Goal: Task Accomplishment & Management: Use online tool/utility

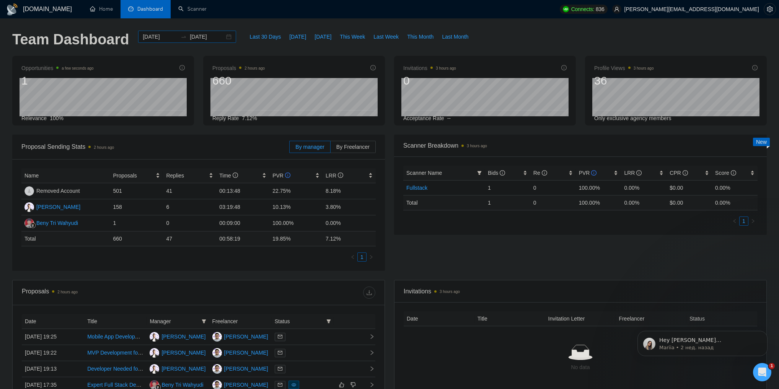
click at [222, 38] on div "2025-05-07 2025-06-06" at bounding box center [187, 37] width 98 height 12
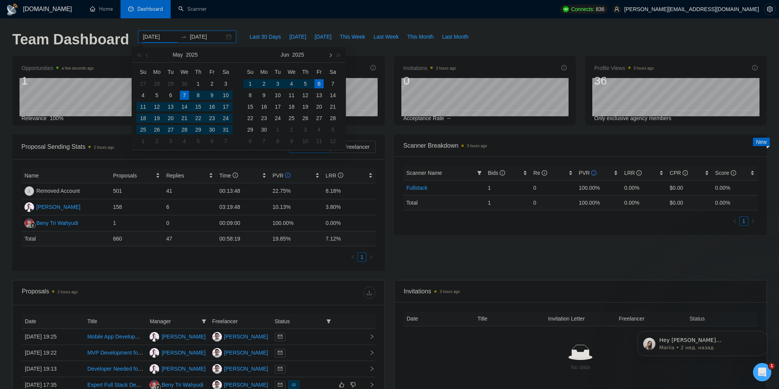
click at [330, 55] on span "button" at bounding box center [330, 55] width 4 height 4
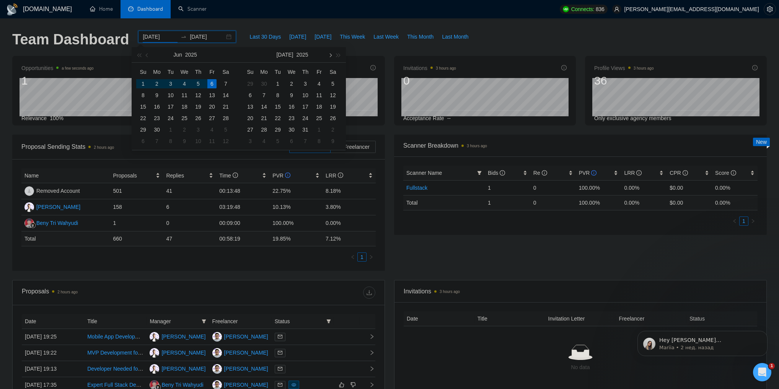
click at [330, 55] on span "button" at bounding box center [330, 55] width 4 height 4
type input "2025-09-01"
click at [265, 82] on div "1" at bounding box center [263, 83] width 9 height 9
click at [331, 56] on span "button" at bounding box center [330, 55] width 4 height 4
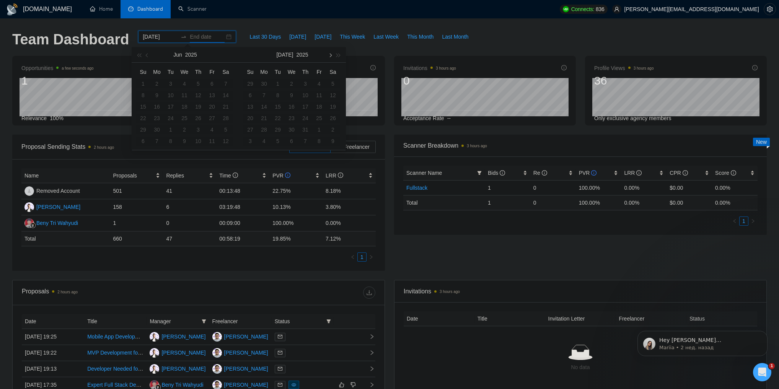
click at [331, 56] on span "button" at bounding box center [330, 55] width 4 height 4
type input "2025-09-22"
click at [266, 116] on div "22" at bounding box center [263, 118] width 9 height 9
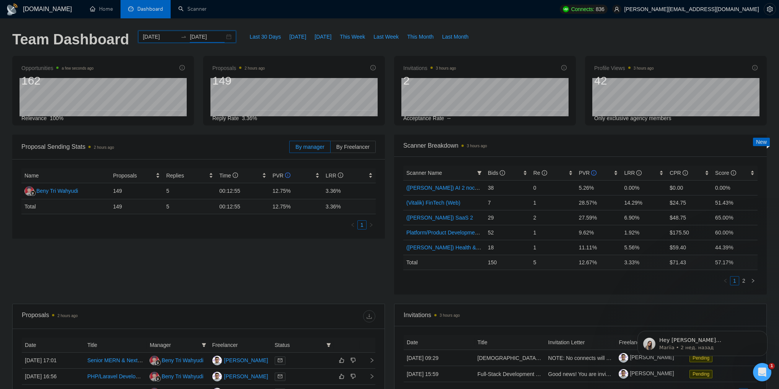
click at [387, 137] on div "Proposal Sending Stats 2 hours ago By manager By Freelancer Name Proposals Repl…" at bounding box center [199, 187] width 382 height 104
click at [584, 174] on span "PVR" at bounding box center [588, 173] width 18 height 6
click at [493, 172] on span "Bids" at bounding box center [496, 173] width 17 height 6
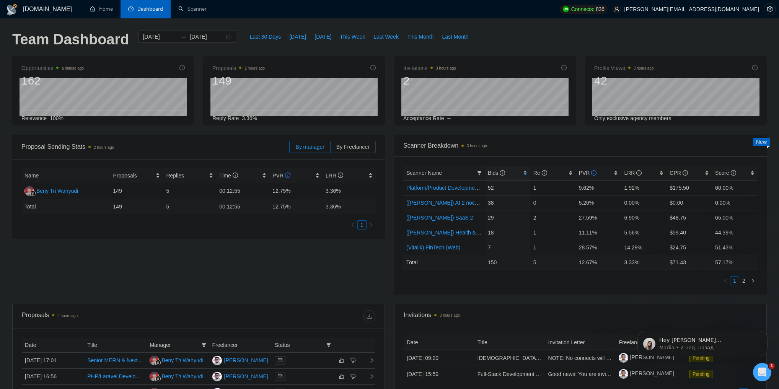
click at [572, 305] on div "Invitations 3 hours ago" at bounding box center [581, 315] width 354 height 22
click at [438, 189] on link "Platform/Product Development (Чисто продкты) (после обновы профилей)" at bounding box center [496, 188] width 181 height 6
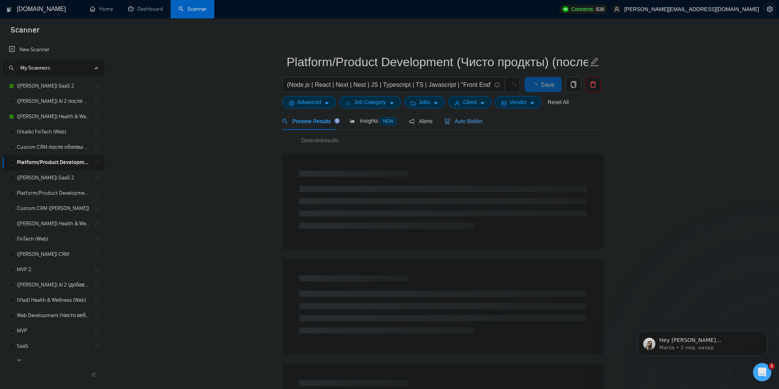
click at [463, 122] on span "Auto Bidder" at bounding box center [464, 121] width 38 height 6
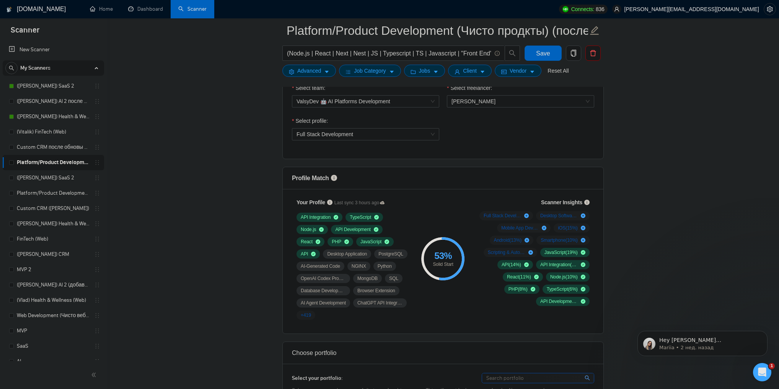
scroll to position [398, 0]
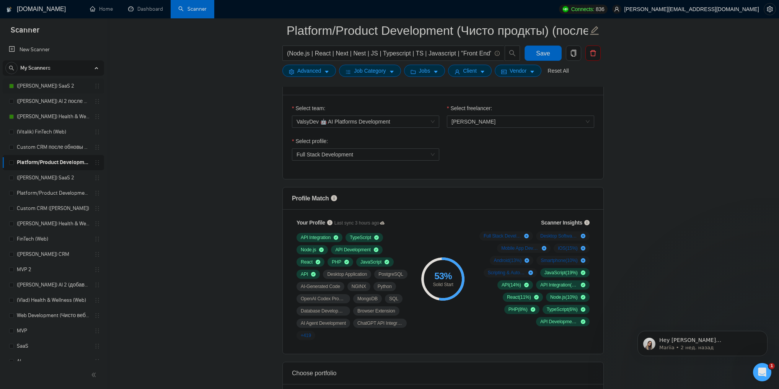
click at [43, 88] on link "([PERSON_NAME]) SaaS 2" at bounding box center [53, 85] width 73 height 15
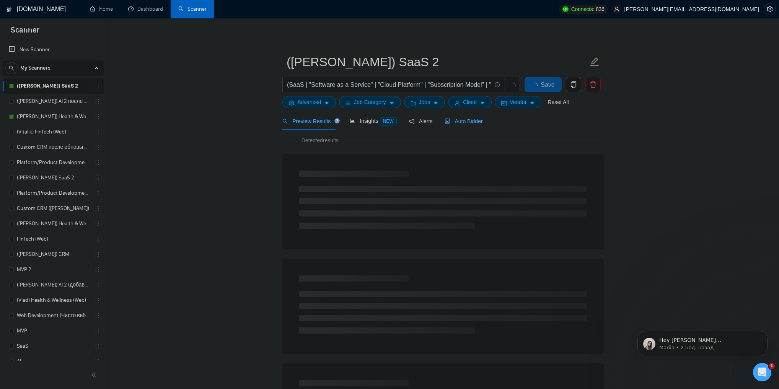
click at [459, 126] on div "Auto Bidder" at bounding box center [464, 121] width 38 height 18
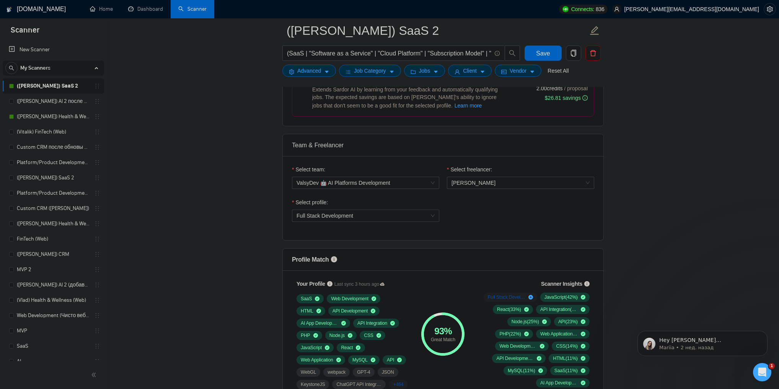
scroll to position [429, 0]
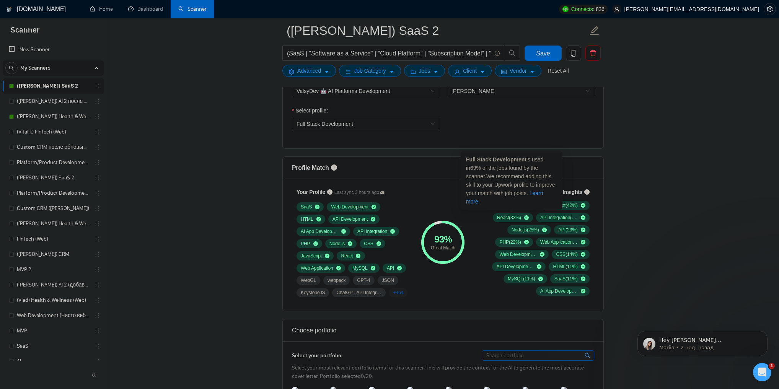
click at [468, 161] on strong "Full Stack Development" at bounding box center [496, 160] width 60 height 6
drag, startPoint x: 468, startPoint y: 161, endPoint x: 517, endPoint y: 168, distance: 49.9
click at [517, 168] on span "Full Stack Development is used in 69 % of the jobs found by the scanner. We rec…" at bounding box center [510, 181] width 89 height 48
click at [46, 114] on link "([PERSON_NAME]) Health & Wellness (Web) после обновы профиля" at bounding box center [53, 116] width 73 height 15
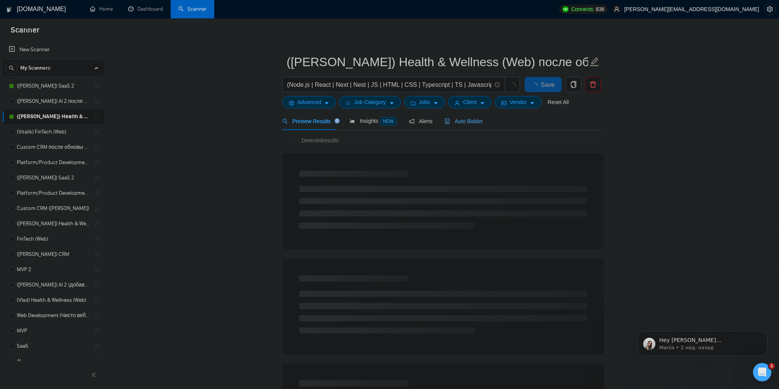
click at [457, 122] on span "Auto Bidder" at bounding box center [464, 121] width 38 height 6
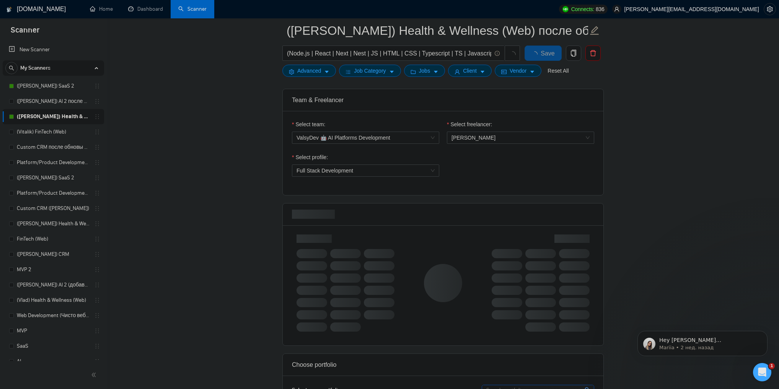
scroll to position [459, 0]
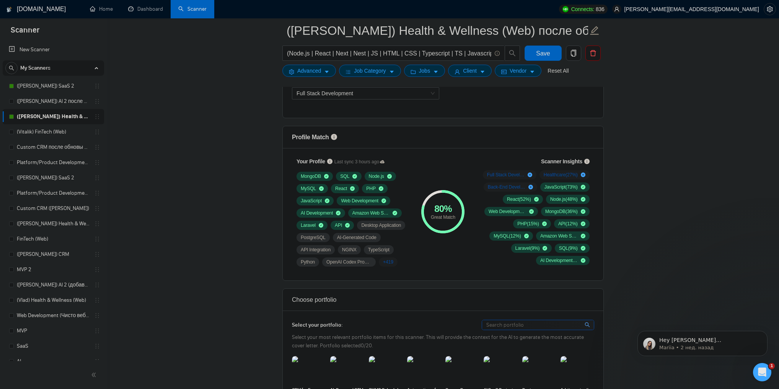
click at [433, 216] on div "Great Match" at bounding box center [442, 217] width 43 height 5
drag, startPoint x: 433, startPoint y: 216, endPoint x: 452, endPoint y: 218, distance: 19.2
click at [452, 218] on div "Great Match" at bounding box center [442, 217] width 43 height 5
click at [450, 217] on div "Great Match" at bounding box center [442, 217] width 43 height 5
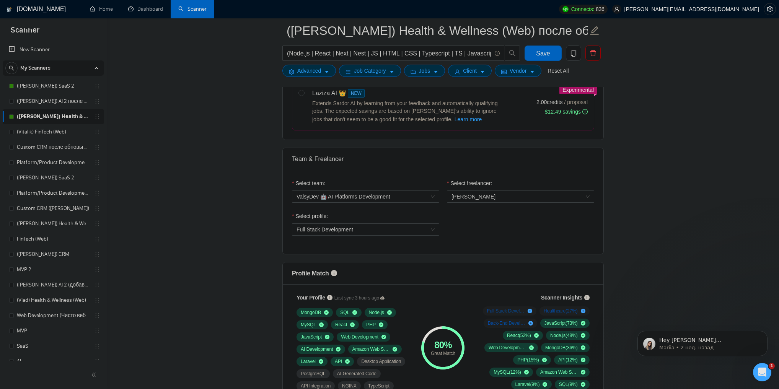
scroll to position [429, 0]
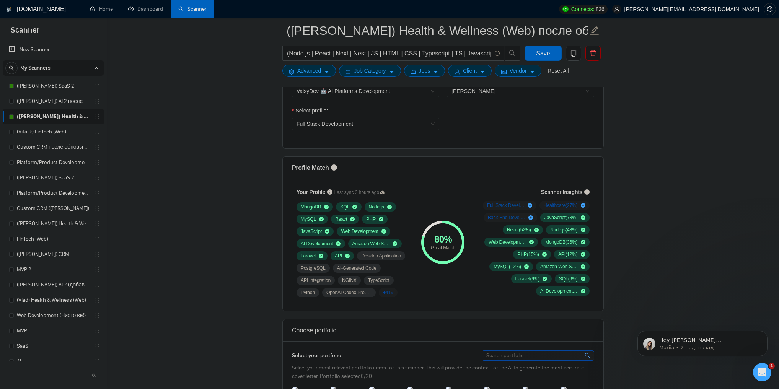
click at [436, 248] on div "Great Match" at bounding box center [442, 248] width 43 height 5
drag, startPoint x: 436, startPoint y: 248, endPoint x: 451, endPoint y: 250, distance: 14.6
click at [451, 250] on div "Great Match" at bounding box center [442, 248] width 43 height 5
click at [560, 194] on span "Scanner Insights" at bounding box center [561, 191] width 41 height 5
drag, startPoint x: 560, startPoint y: 194, endPoint x: 582, endPoint y: 190, distance: 23.0
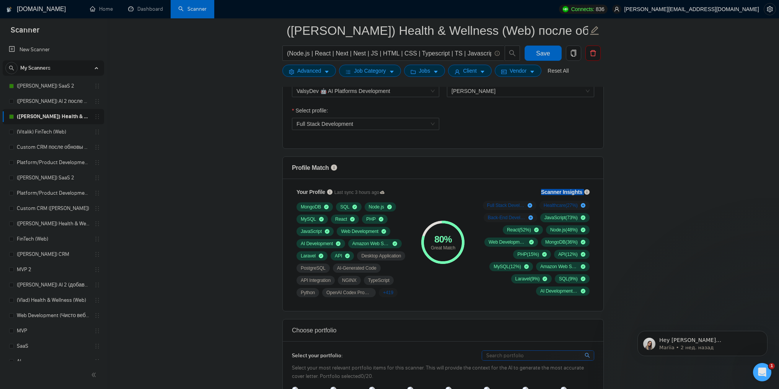
click at [582, 190] on span "Scanner Insights" at bounding box center [561, 191] width 41 height 5
click at [580, 190] on span "Scanner Insights" at bounding box center [561, 191] width 41 height 5
drag, startPoint x: 580, startPoint y: 190, endPoint x: 555, endPoint y: 193, distance: 25.1
click at [555, 193] on span "Scanner Insights" at bounding box center [561, 191] width 41 height 5
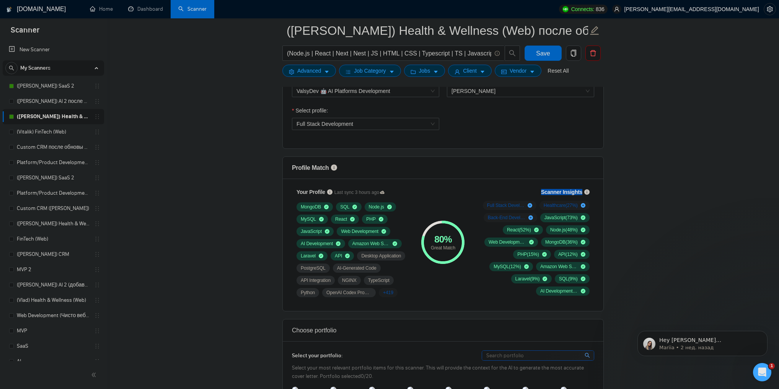
drag, startPoint x: 555, startPoint y: 193, endPoint x: 570, endPoint y: 191, distance: 15.4
click at [570, 191] on span "Scanner Insights" at bounding box center [561, 191] width 41 height 5
click at [52, 100] on link "([PERSON_NAME]) AI 2 после обновы профиля" at bounding box center [53, 101] width 73 height 15
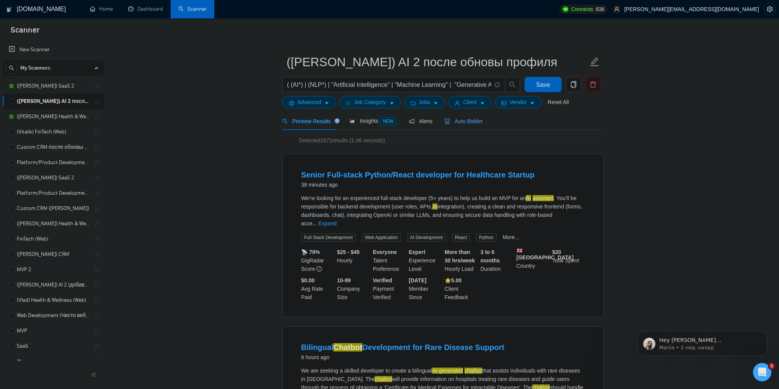
click at [458, 124] on span "Auto Bidder" at bounding box center [464, 121] width 38 height 6
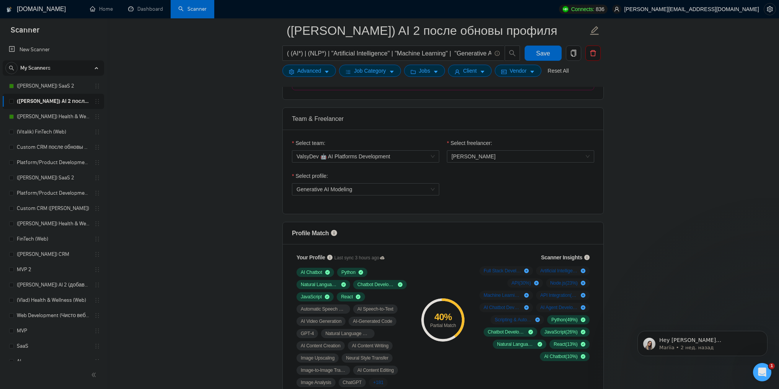
scroll to position [429, 0]
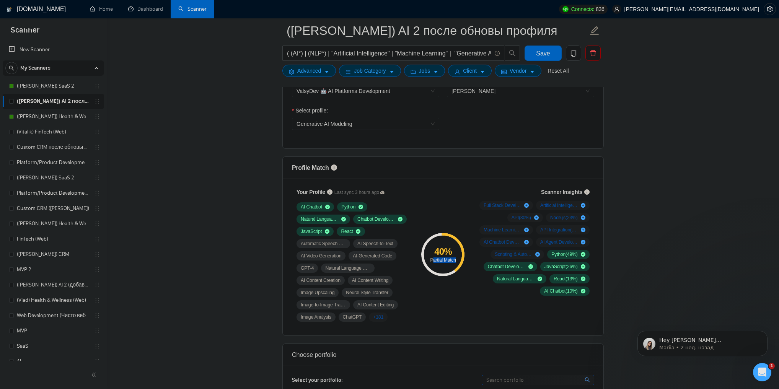
drag, startPoint x: 432, startPoint y: 259, endPoint x: 455, endPoint y: 257, distance: 23.0
click at [455, 258] on div "Partial Match" at bounding box center [442, 260] width 43 height 5
drag, startPoint x: 455, startPoint y: 257, endPoint x: 432, endPoint y: 259, distance: 22.7
click at [432, 259] on div "Partial Match" at bounding box center [442, 260] width 43 height 5
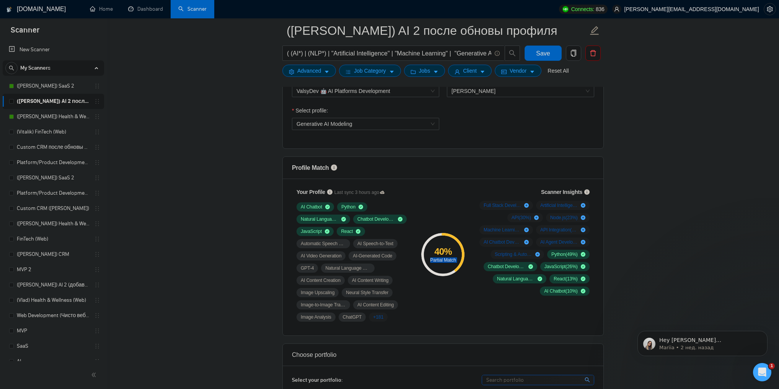
click at [447, 258] on div "Partial Match" at bounding box center [442, 260] width 43 height 5
click at [433, 259] on div "Partial Match" at bounding box center [442, 260] width 43 height 5
drag, startPoint x: 433, startPoint y: 259, endPoint x: 452, endPoint y: 258, distance: 19.1
click at [452, 258] on div "Partial Match" at bounding box center [442, 260] width 43 height 5
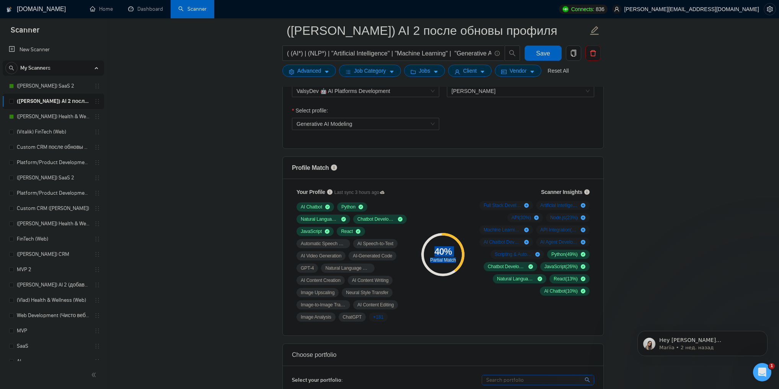
drag, startPoint x: 452, startPoint y: 258, endPoint x: 437, endPoint y: 253, distance: 16.2
click at [437, 253] on div "40 % Partial Match" at bounding box center [442, 254] width 43 height 15
click at [436, 253] on div "40 %" at bounding box center [442, 251] width 43 height 9
drag, startPoint x: 436, startPoint y: 253, endPoint x: 457, endPoint y: 262, distance: 23.0
click at [457, 262] on div "40 % Partial Match" at bounding box center [442, 254] width 43 height 43
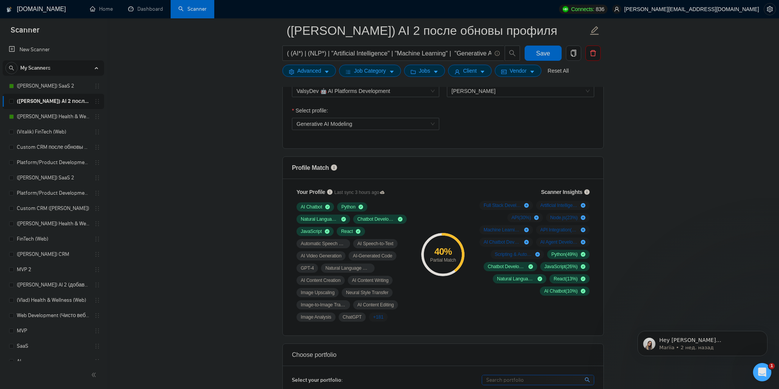
click at [453, 259] on div "Partial Match" at bounding box center [442, 260] width 43 height 5
drag, startPoint x: 453, startPoint y: 259, endPoint x: 438, endPoint y: 253, distance: 16.5
click at [438, 253] on div "40 % Partial Match" at bounding box center [442, 254] width 43 height 15
click at [438, 253] on div "40 %" at bounding box center [442, 251] width 43 height 9
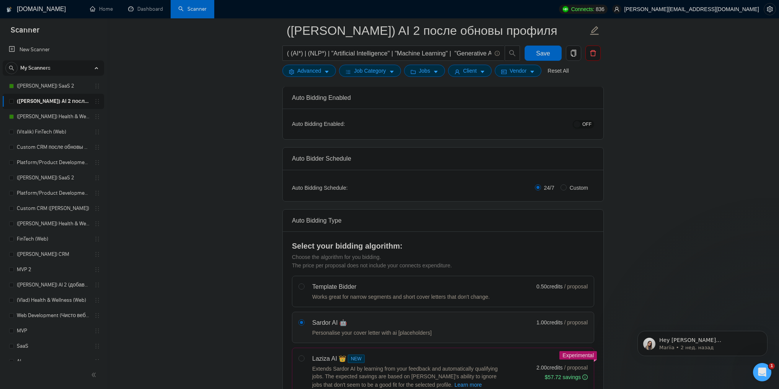
scroll to position [0, 0]
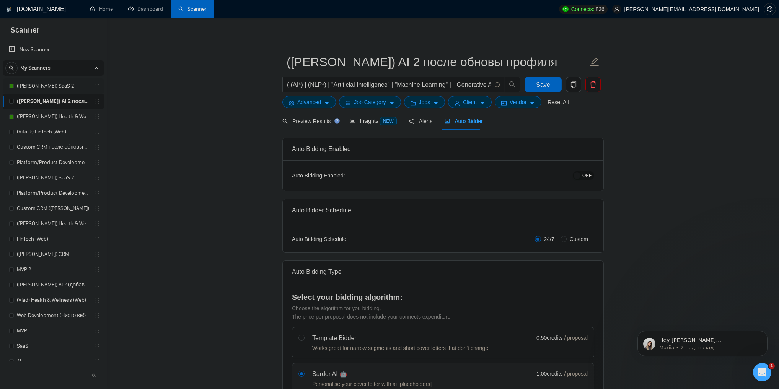
click at [34, 87] on link "([PERSON_NAME]) SaaS 2" at bounding box center [53, 85] width 73 height 15
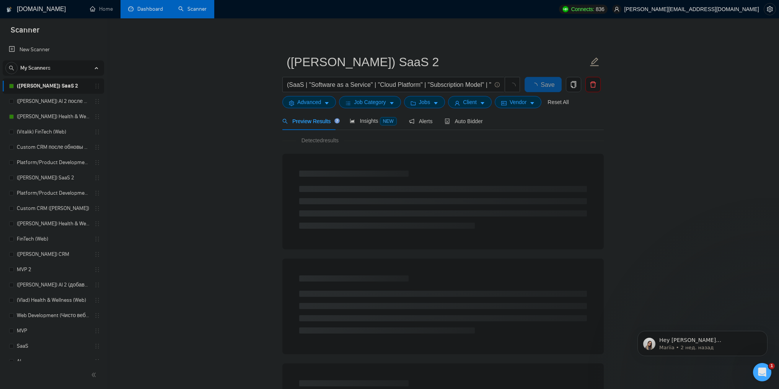
click at [156, 12] on link "Dashboard" at bounding box center [145, 9] width 35 height 7
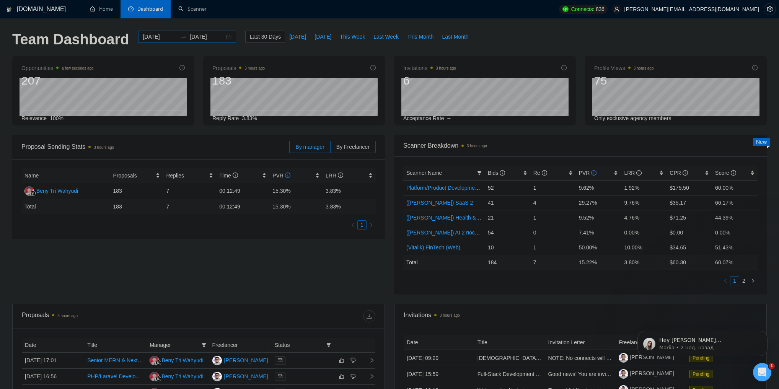
click at [223, 36] on div "2025-08-23 2025-09-22" at bounding box center [187, 37] width 98 height 12
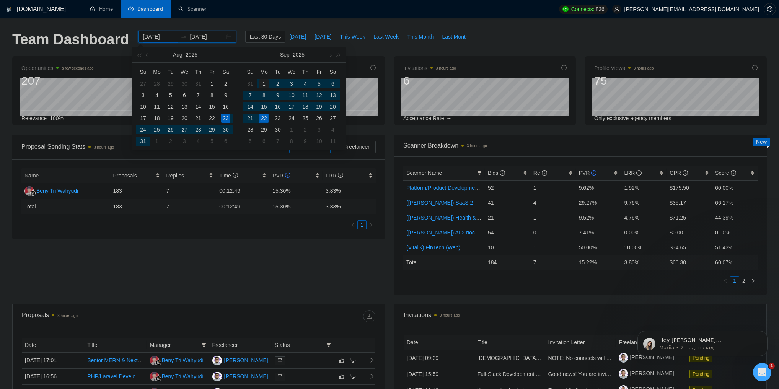
type input "2025-09-01"
click at [263, 80] on div "1" at bounding box center [263, 83] width 9 height 9
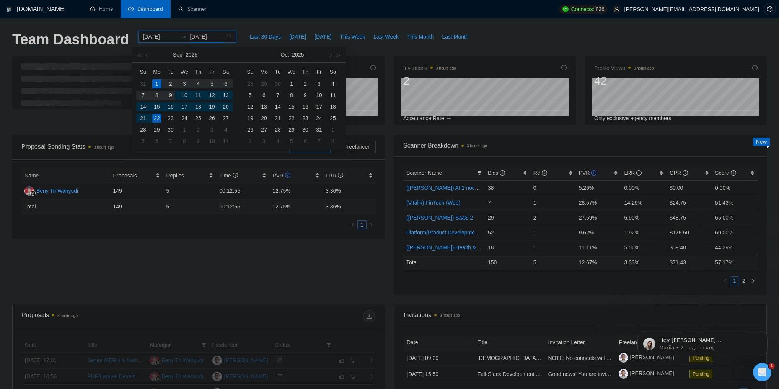
type input "2025-09-22"
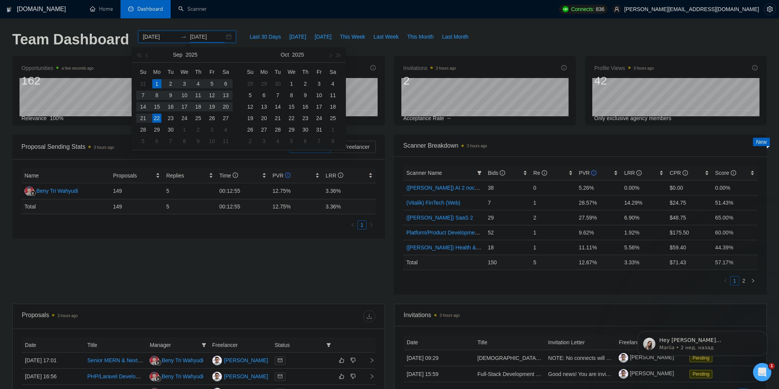
click at [157, 120] on div "22" at bounding box center [156, 118] width 9 height 9
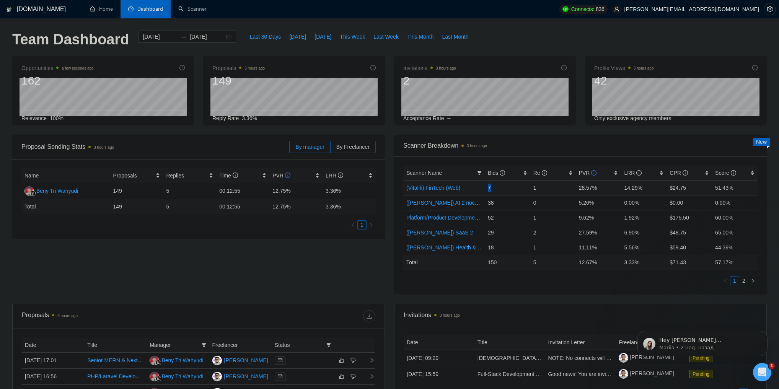
drag, startPoint x: 485, startPoint y: 186, endPoint x: 502, endPoint y: 185, distance: 16.9
click at [502, 185] on td "7" at bounding box center [508, 187] width 46 height 15
click at [488, 188] on td "7" at bounding box center [508, 187] width 46 height 15
click at [493, 176] on span "Bids" at bounding box center [505, 173] width 34 height 8
click at [493, 173] on span "Bids" at bounding box center [496, 173] width 17 height 6
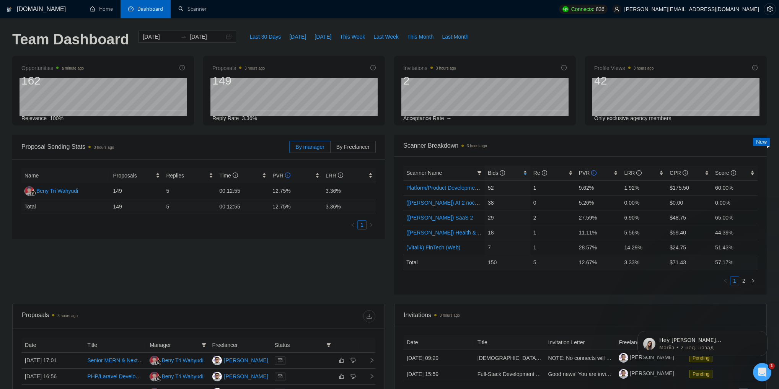
click at [322, 271] on div "Proposal Sending Stats 3 hours ago By manager By Freelancer Name Proposals Repl…" at bounding box center [390, 219] width 764 height 169
drag, startPoint x: 579, startPoint y: 201, endPoint x: 592, endPoint y: 201, distance: 13.4
click at [592, 201] on td "5.26%" at bounding box center [599, 202] width 46 height 15
click at [743, 278] on link "2" at bounding box center [744, 281] width 8 height 8
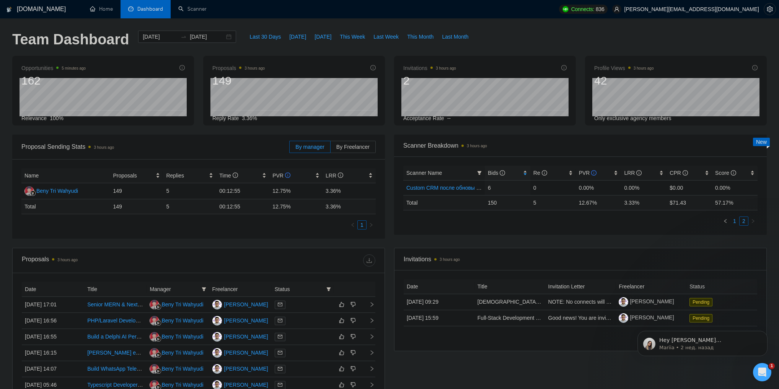
click at [737, 222] on link "1" at bounding box center [735, 221] width 8 height 8
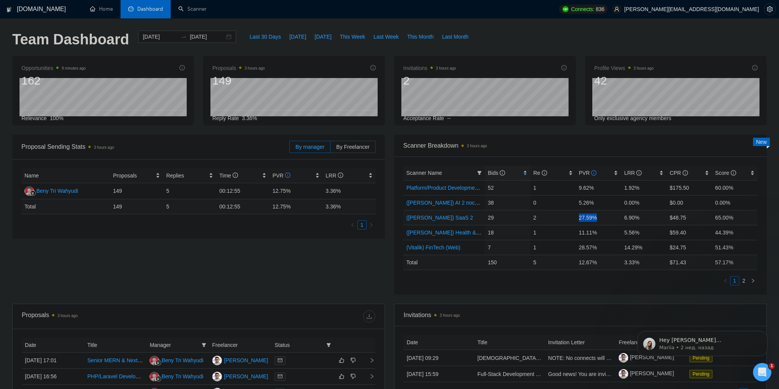
drag, startPoint x: 578, startPoint y: 218, endPoint x: 599, endPoint y: 217, distance: 20.3
click at [599, 217] on td "27.59%" at bounding box center [599, 217] width 46 height 15
click at [576, 204] on td "5.26%" at bounding box center [599, 202] width 46 height 15
drag, startPoint x: 576, startPoint y: 204, endPoint x: 593, endPoint y: 202, distance: 17.0
click at [593, 202] on td "5.26%" at bounding box center [599, 202] width 46 height 15
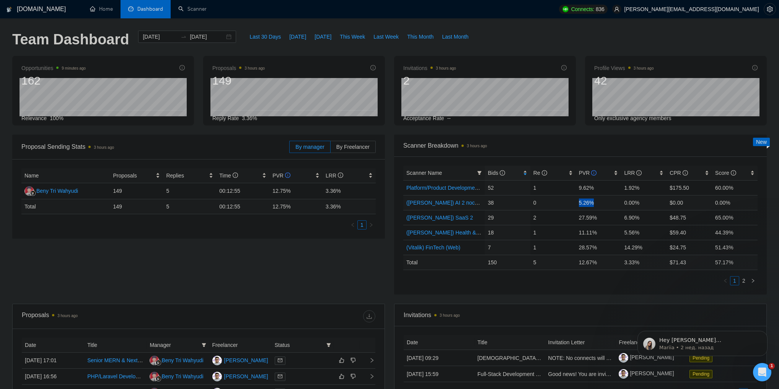
click at [593, 202] on td "5.26%" at bounding box center [599, 202] width 46 height 15
drag, startPoint x: 593, startPoint y: 202, endPoint x: 579, endPoint y: 202, distance: 14.5
click at [579, 202] on td "5.26%" at bounding box center [599, 202] width 46 height 15
drag, startPoint x: 579, startPoint y: 202, endPoint x: 592, endPoint y: 202, distance: 13.4
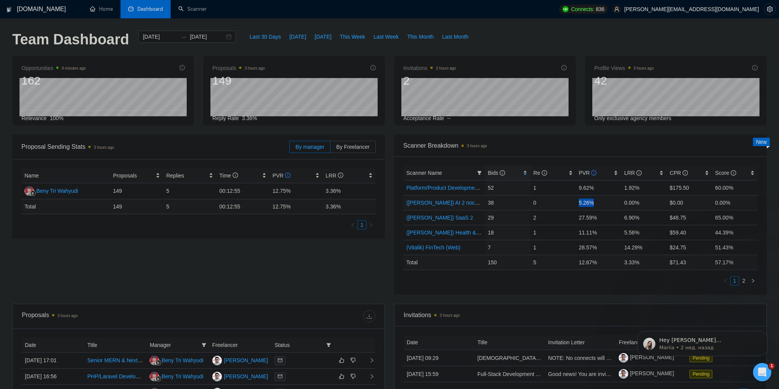
click at [592, 202] on td "5.26%" at bounding box center [599, 202] width 46 height 15
drag, startPoint x: 592, startPoint y: 202, endPoint x: 577, endPoint y: 201, distance: 14.9
click at [577, 201] on td "5.26%" at bounding box center [599, 202] width 46 height 15
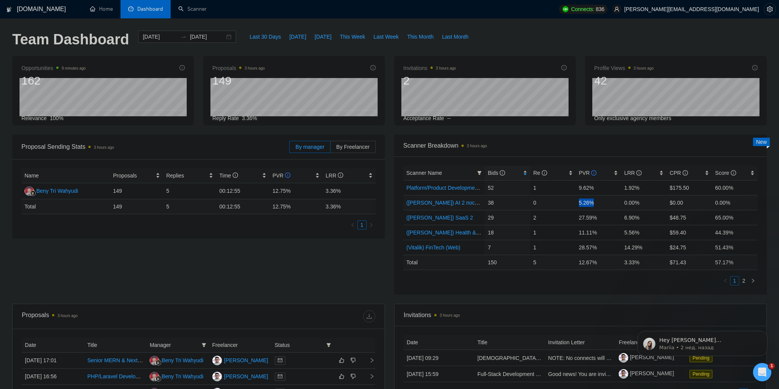
drag, startPoint x: 577, startPoint y: 201, endPoint x: 588, endPoint y: 200, distance: 10.8
click at [588, 200] on td "5.26%" at bounding box center [599, 202] width 46 height 15
drag, startPoint x: 588, startPoint y: 200, endPoint x: 581, endPoint y: 201, distance: 6.6
click at [581, 201] on td "5.26%" at bounding box center [599, 202] width 46 height 15
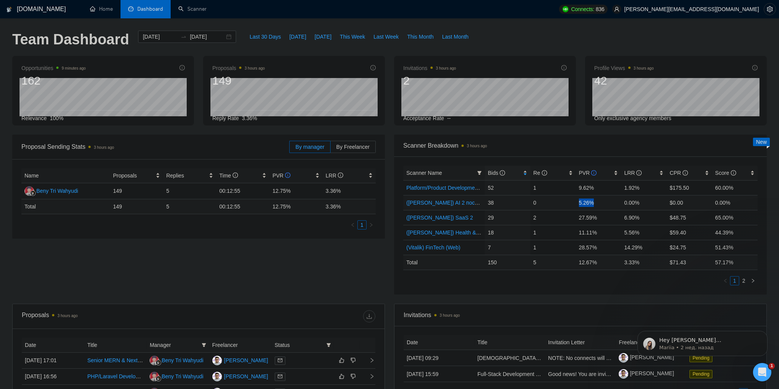
click at [581, 201] on td "5.26%" at bounding box center [599, 202] width 46 height 15
drag, startPoint x: 581, startPoint y: 201, endPoint x: 591, endPoint y: 202, distance: 9.2
click at [591, 202] on td "5.26%" at bounding box center [599, 202] width 46 height 15
click at [183, 6] on link "Scanner" at bounding box center [192, 9] width 28 height 7
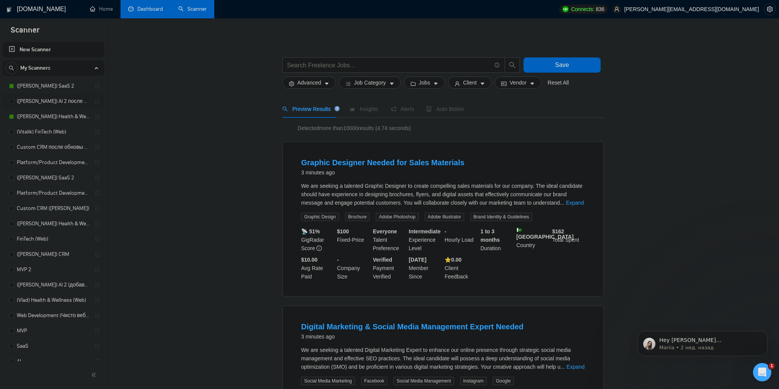
click at [54, 100] on link "([PERSON_NAME]) AI 2 после обновы профиля" at bounding box center [53, 101] width 73 height 15
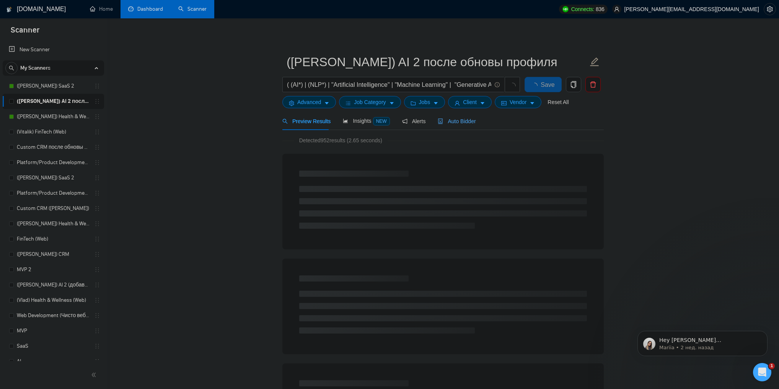
click at [455, 125] on div "Auto Bidder" at bounding box center [457, 121] width 38 height 8
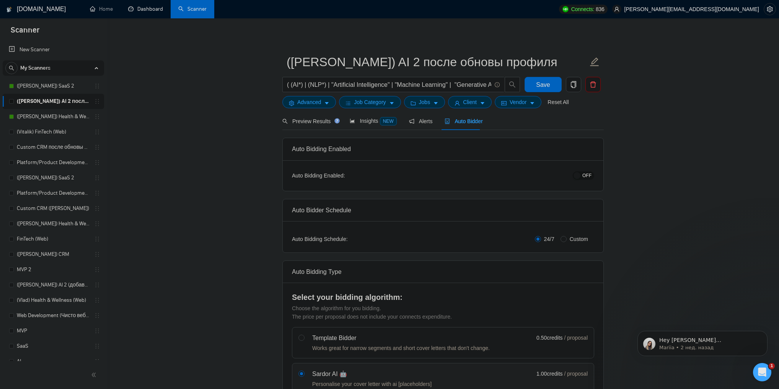
drag, startPoint x: 152, startPoint y: 6, endPoint x: 191, endPoint y: 16, distance: 40.4
click at [152, 6] on link "Dashboard" at bounding box center [145, 9] width 35 height 7
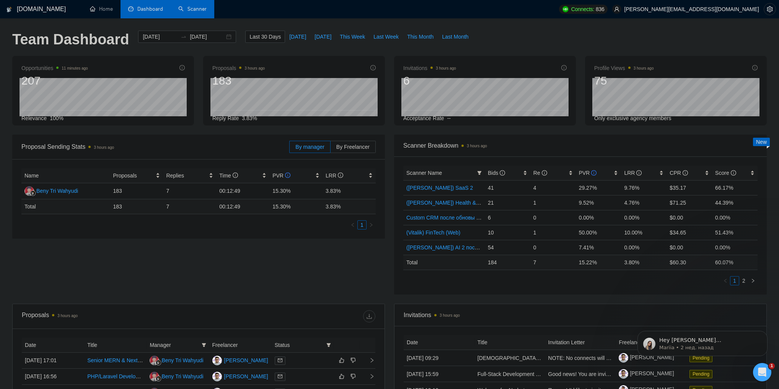
click at [191, 11] on link "Scanner" at bounding box center [192, 9] width 28 height 7
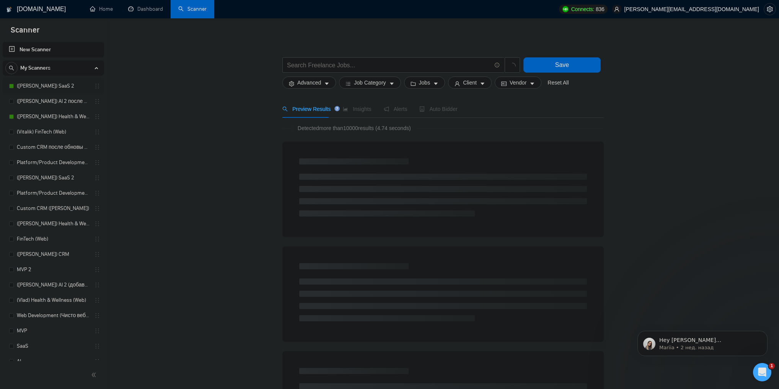
click at [53, 84] on link "([PERSON_NAME]) SaaS 2" at bounding box center [53, 85] width 73 height 15
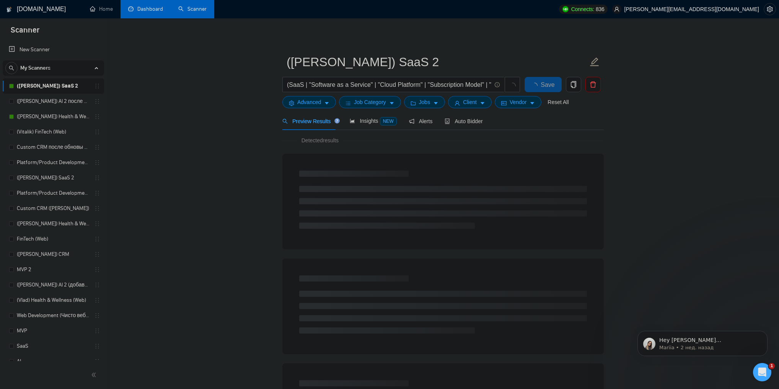
click at [153, 10] on link "Dashboard" at bounding box center [145, 9] width 35 height 7
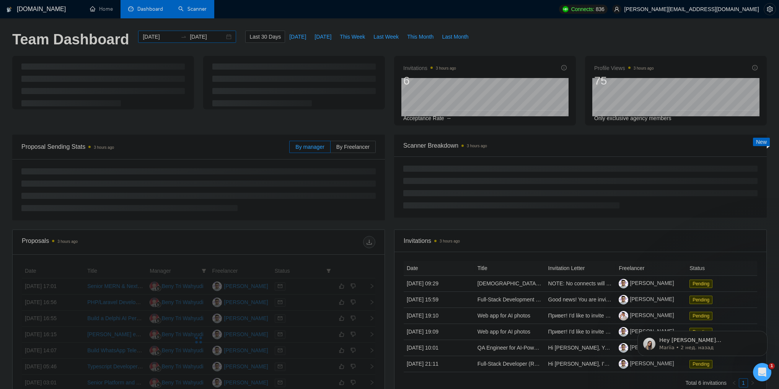
click at [223, 38] on div "2025-08-23 2025-09-22" at bounding box center [187, 37] width 98 height 12
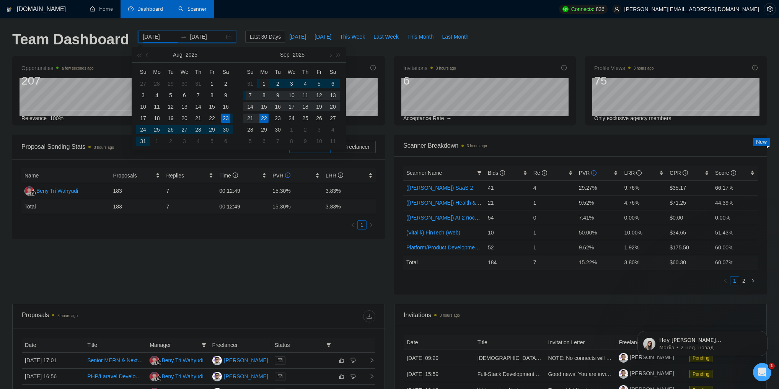
type input "2025-09-01"
click at [263, 82] on div "1" at bounding box center [263, 83] width 9 height 9
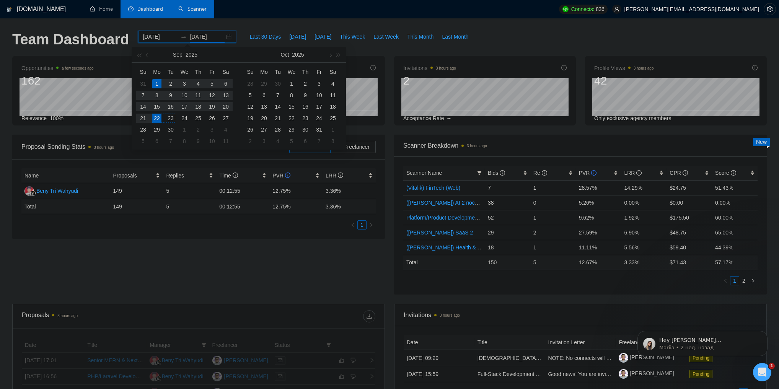
type input "2025-09-22"
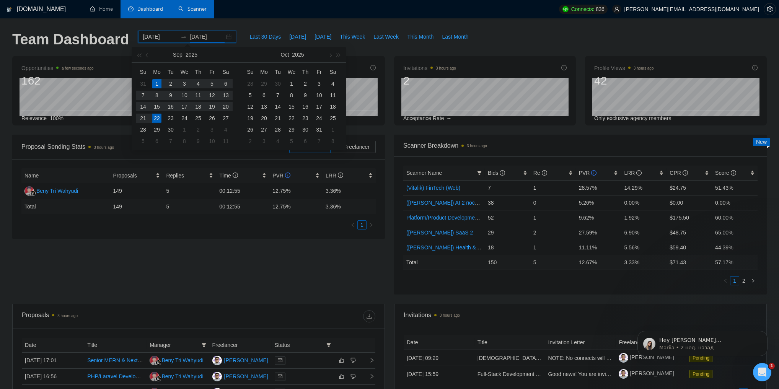
click at [157, 117] on div "22" at bounding box center [156, 118] width 9 height 9
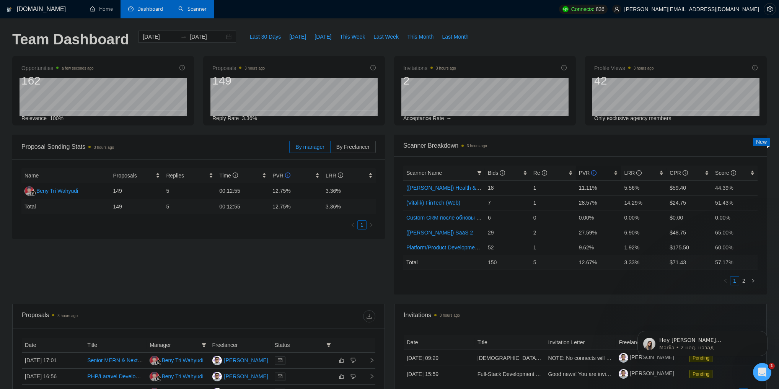
click at [579, 171] on div "PVR" at bounding box center [598, 173] width 39 height 8
click at [191, 8] on link "Scanner" at bounding box center [192, 9] width 28 height 7
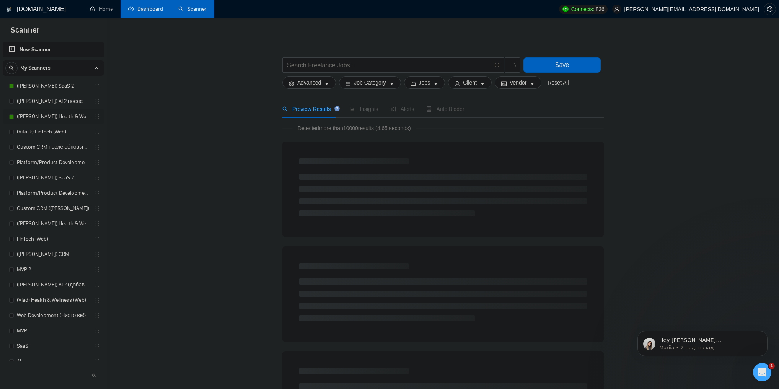
click at [46, 116] on link "([PERSON_NAME]) Health & Wellness (Web) после обновы профиля" at bounding box center [53, 116] width 73 height 15
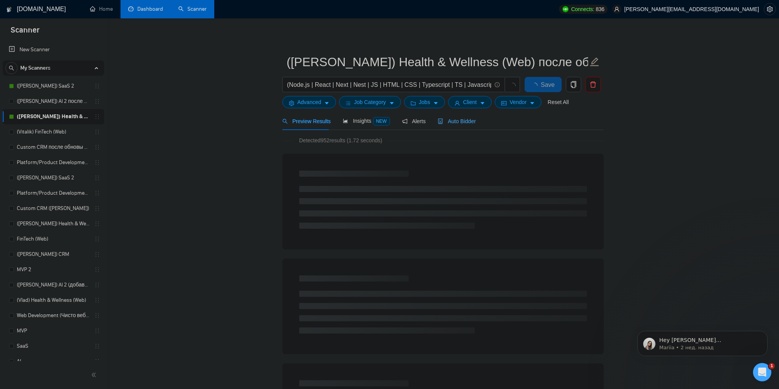
click at [461, 116] on div "Auto Bidder" at bounding box center [457, 121] width 38 height 18
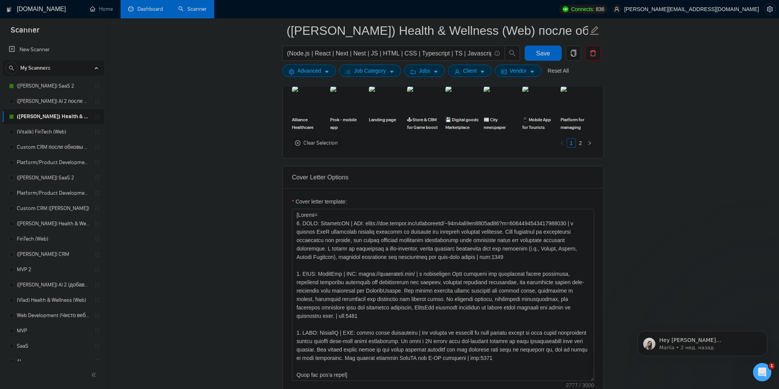
scroll to position [674, 0]
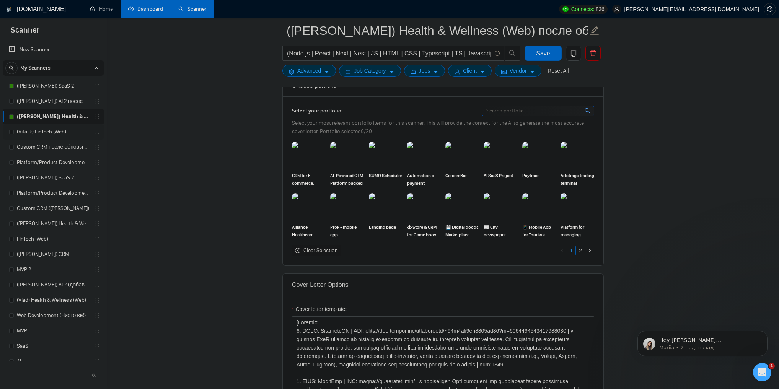
click at [69, 135] on link "(Vitalik) FinTech (Web)" at bounding box center [53, 131] width 73 height 15
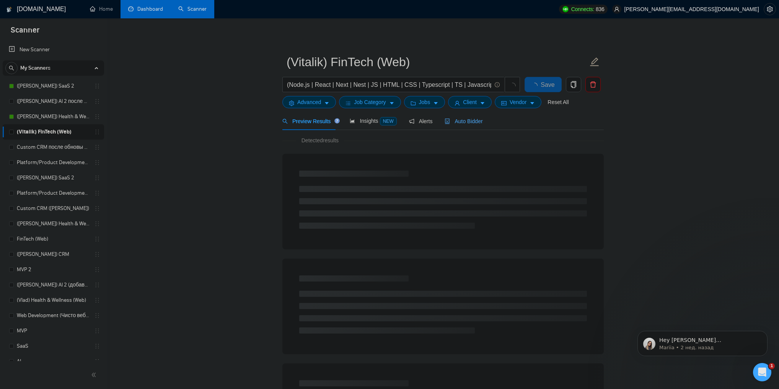
click at [467, 124] on span "Auto Bidder" at bounding box center [464, 121] width 38 height 6
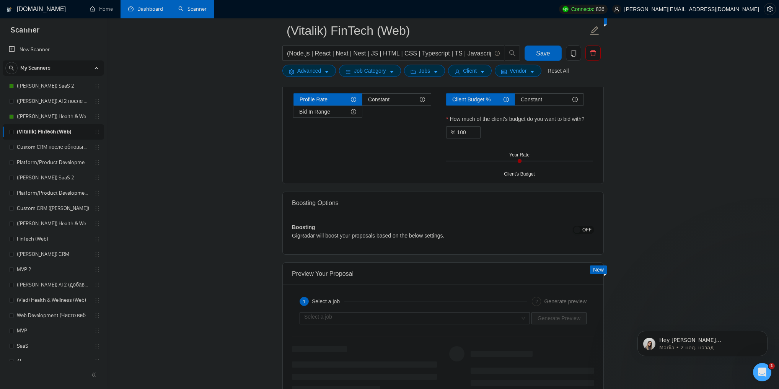
scroll to position [1316, 0]
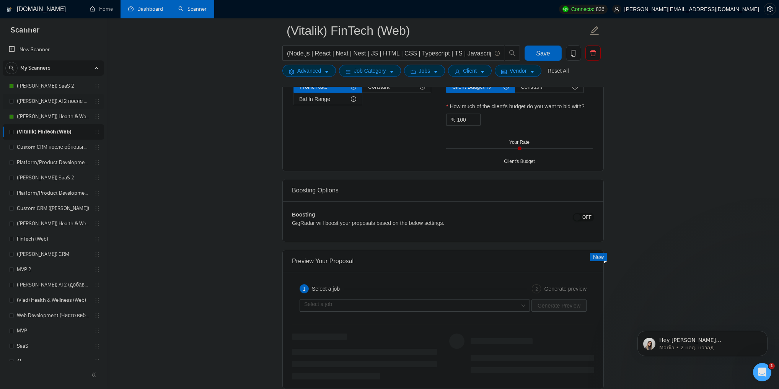
click at [57, 98] on link "([PERSON_NAME]) AI 2 после обновы профиля" at bounding box center [53, 101] width 73 height 15
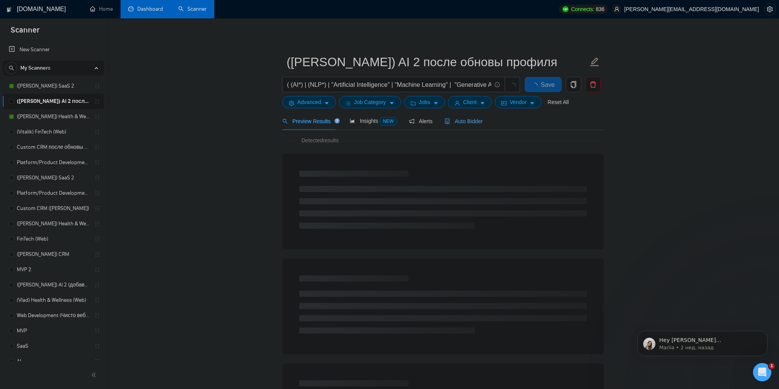
click at [453, 123] on span "Auto Bidder" at bounding box center [464, 121] width 38 height 6
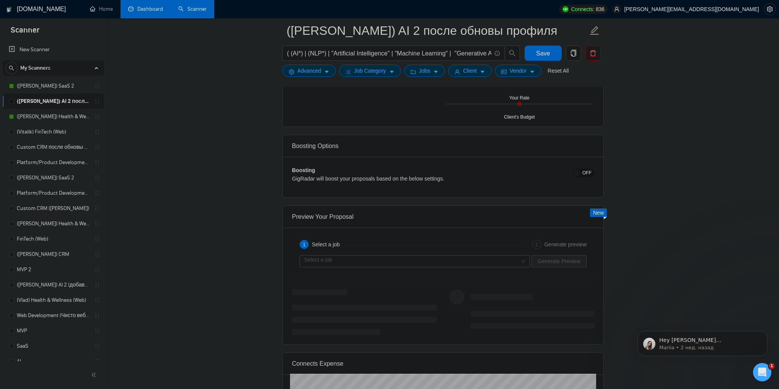
scroll to position [1408, 0]
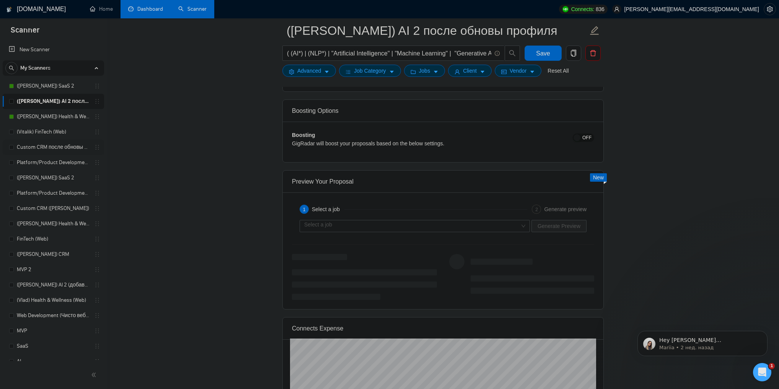
click at [63, 147] on link "Custom CRM после обновы профилей" at bounding box center [53, 147] width 73 height 15
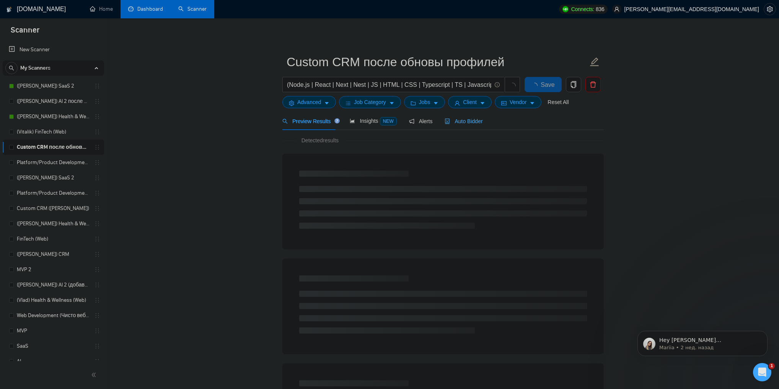
click at [468, 127] on div "Auto Bidder" at bounding box center [464, 121] width 38 height 18
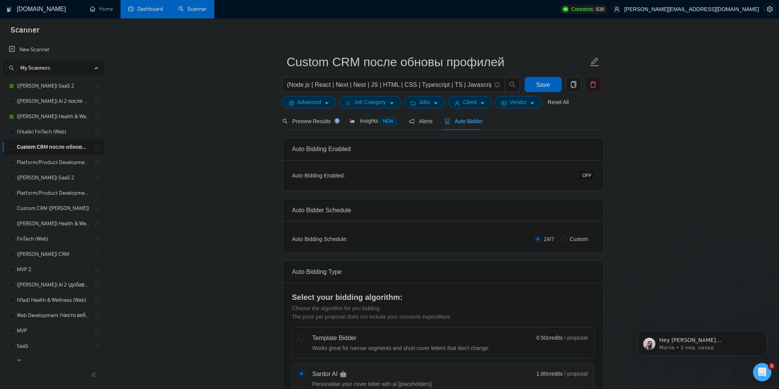
click at [152, 12] on link "Dashboard" at bounding box center [145, 9] width 35 height 7
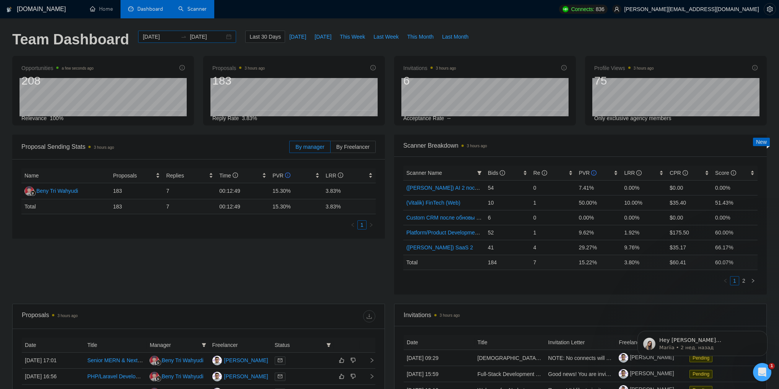
click at [224, 36] on div "2025-08-23 2025-09-22" at bounding box center [187, 37] width 98 height 12
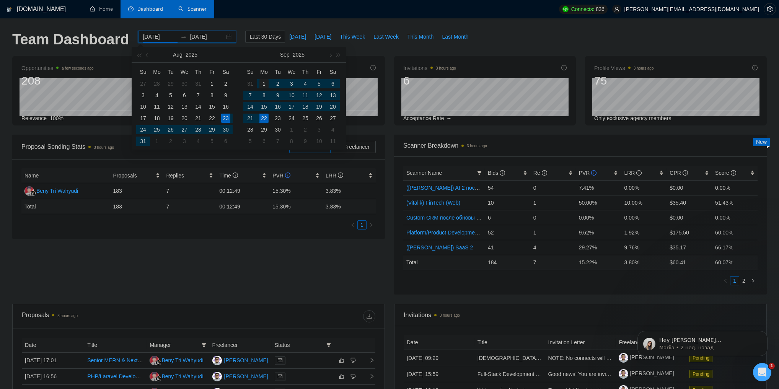
type input "2025-09-01"
click at [266, 80] on div "1" at bounding box center [263, 83] width 9 height 9
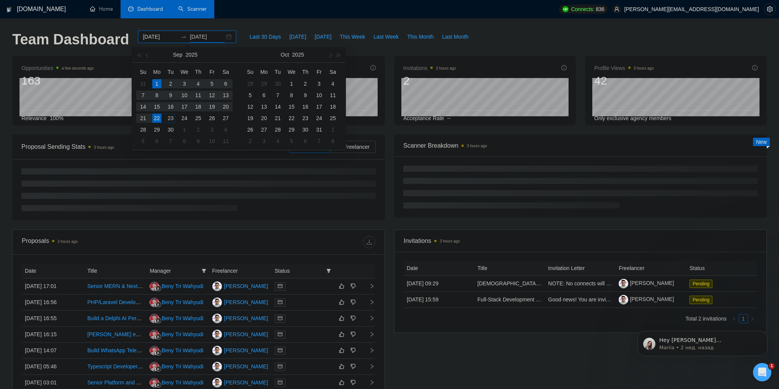
type input "2025-09-22"
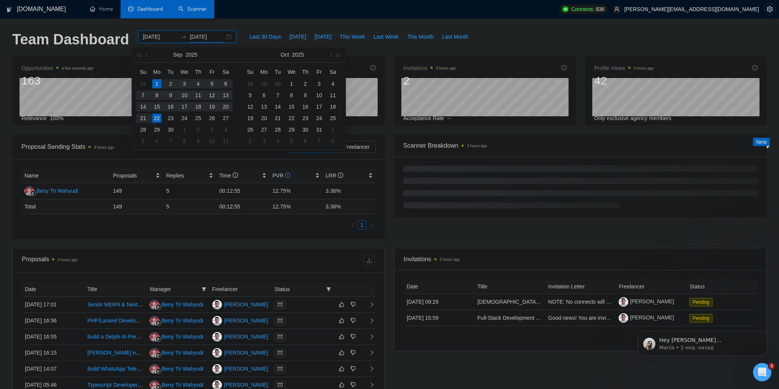
click at [156, 117] on div "22" at bounding box center [156, 118] width 9 height 9
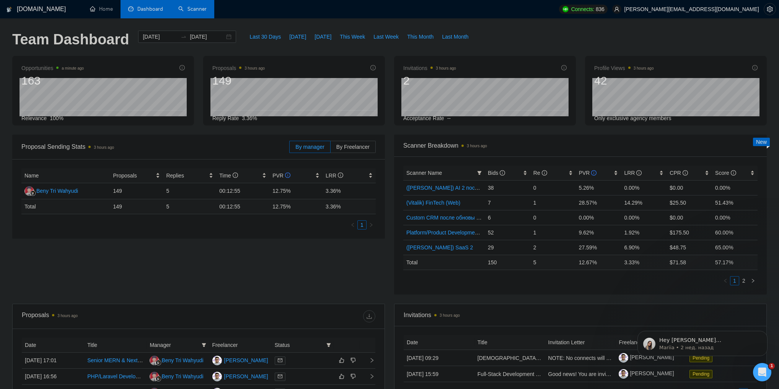
drag, startPoint x: 576, startPoint y: 172, endPoint x: 592, endPoint y: 149, distance: 28.0
click at [592, 149] on div "Scanner Breakdown 3 hours ago Scanner Name Bids Re PVR LRR CPR Score (Vlad) AI …" at bounding box center [580, 215] width 373 height 160
drag, startPoint x: 578, startPoint y: 173, endPoint x: 593, endPoint y: 150, distance: 27.6
click at [593, 150] on body "GigRadar.io Home Dashboard Scanner Connects: 836 vladyslav.tamashchuk@valsydev.…" at bounding box center [389, 194] width 779 height 389
click at [663, 148] on span "Scanner Breakdown 3 hours ago" at bounding box center [580, 146] width 354 height 10
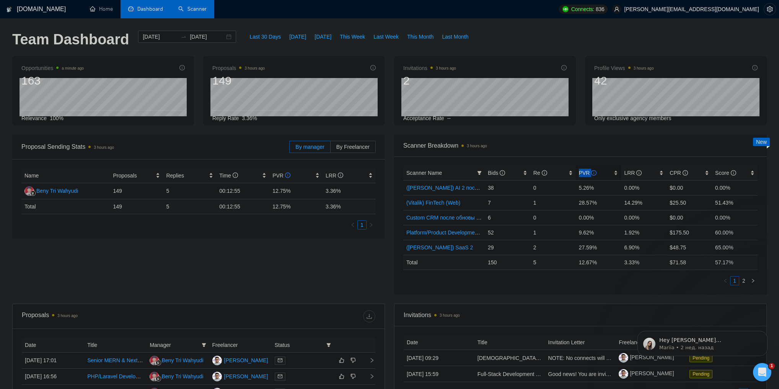
drag, startPoint x: 591, startPoint y: 173, endPoint x: 579, endPoint y: 175, distance: 11.6
click at [579, 175] on span "PVR" at bounding box center [588, 173] width 18 height 6
copy span "PVR"
click at [582, 204] on td "5.26%" at bounding box center [599, 202] width 46 height 15
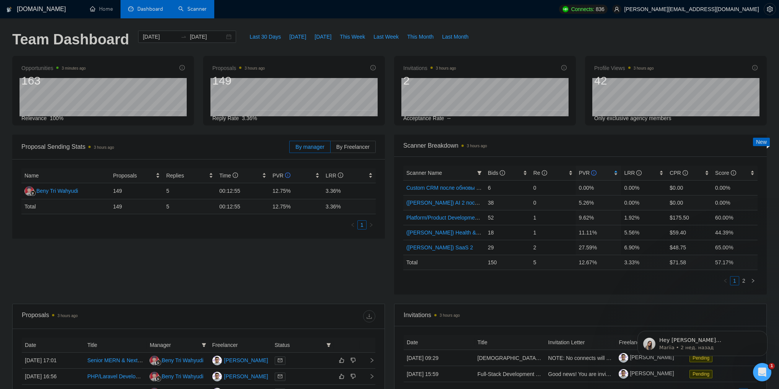
click at [592, 204] on td "5.26%" at bounding box center [599, 202] width 46 height 15
drag, startPoint x: 592, startPoint y: 204, endPoint x: 579, endPoint y: 203, distance: 13.0
click at [579, 203] on td "5.26%" at bounding box center [599, 202] width 46 height 15
copy td "5.26%"
click at [319, 286] on div "Proposal Sending Stats 3 hours ago By manager By Freelancer Name Proposals Repl…" at bounding box center [390, 219] width 764 height 169
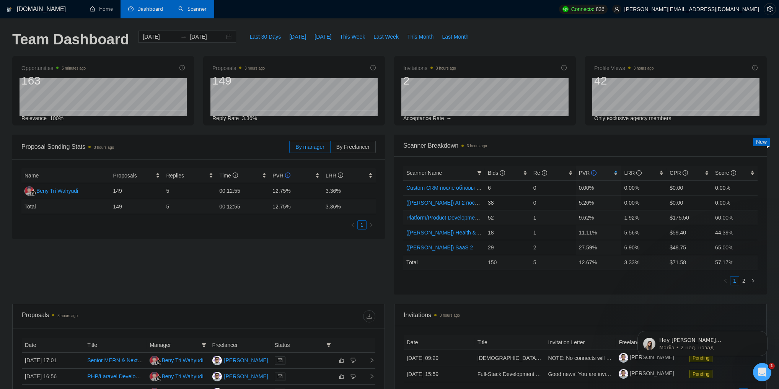
click at [586, 220] on td "9.62%" at bounding box center [599, 217] width 46 height 15
copy td "9.62%"
click at [509, 284] on ul "1 2" at bounding box center [580, 280] width 354 height 9
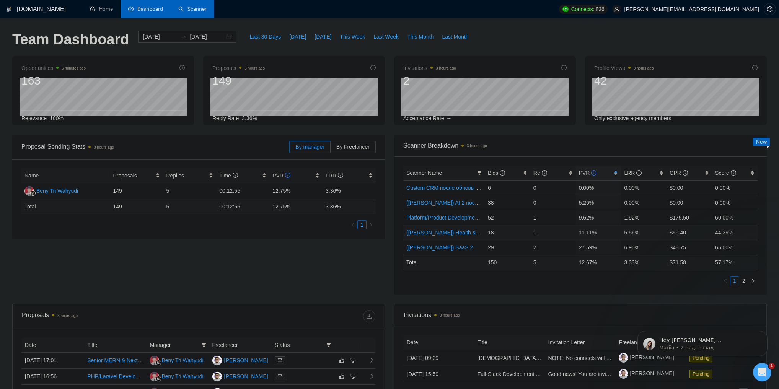
click at [590, 234] on td "11.11%" at bounding box center [599, 232] width 46 height 15
copy td "11.11%"
click at [582, 203] on td "5.26%" at bounding box center [599, 202] width 46 height 15
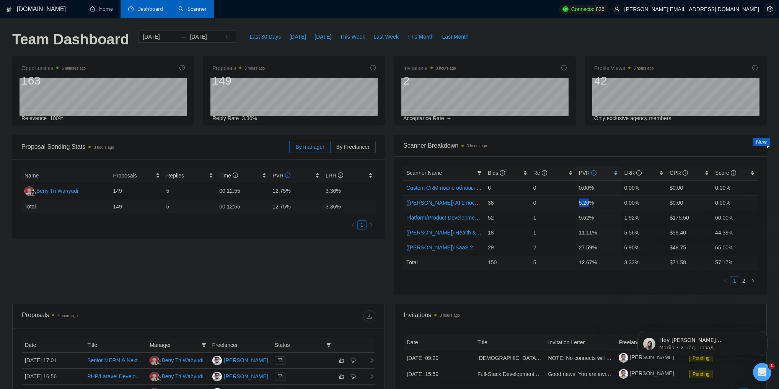
click at [582, 203] on td "5.26%" at bounding box center [599, 202] width 46 height 15
copy td "5.26%"
click at [624, 170] on div "LRR" at bounding box center [643, 173] width 39 height 8
click at [617, 172] on div "PVR" at bounding box center [598, 173] width 39 height 8
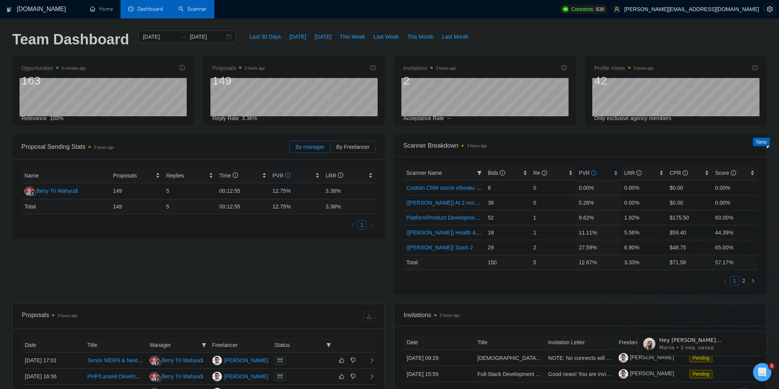
click at [617, 175] on div "PVR" at bounding box center [598, 173] width 39 height 8
click at [747, 281] on link "2" at bounding box center [744, 281] width 8 height 8
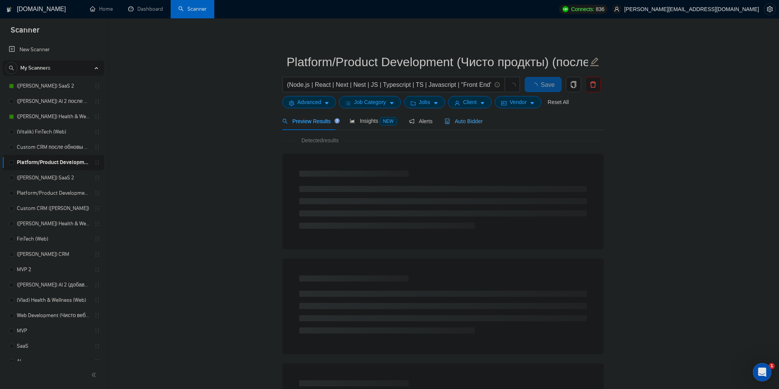
click at [457, 127] on div "Auto Bidder" at bounding box center [464, 121] width 38 height 18
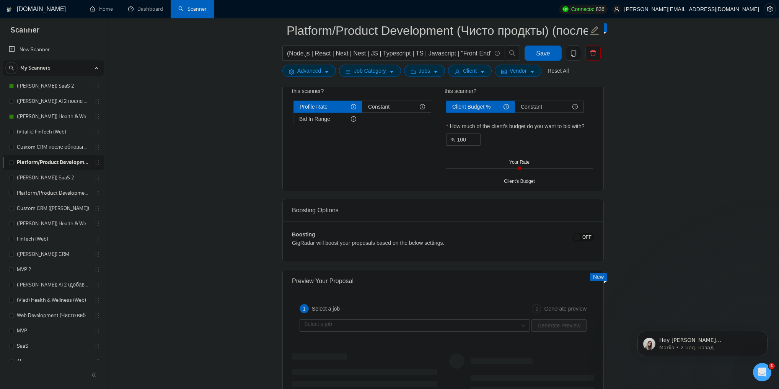
scroll to position [1280, 0]
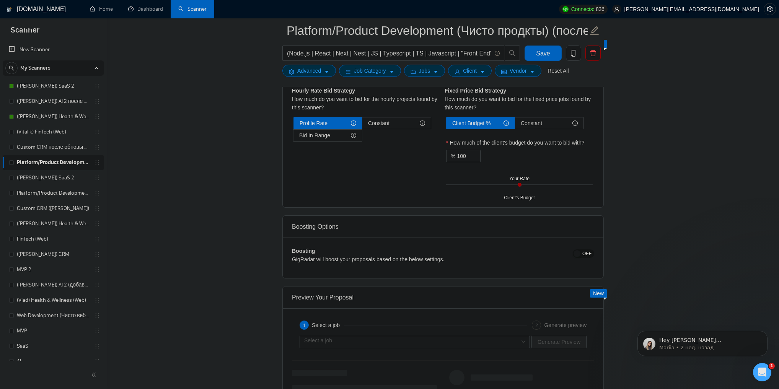
click at [588, 252] on span "OFF" at bounding box center [586, 254] width 9 height 8
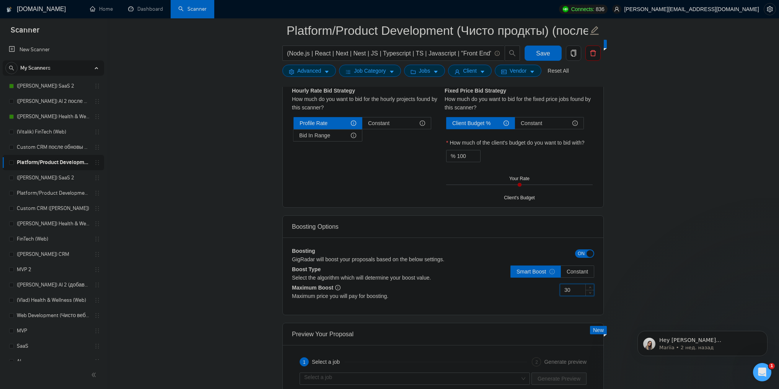
drag, startPoint x: 571, startPoint y: 291, endPoint x: 561, endPoint y: 291, distance: 10.3
click at [561, 291] on input "30" at bounding box center [577, 289] width 34 height 11
click at [413, 285] on div "Maximum Boost Maximum price you will pay for boosting." at bounding box center [367, 295] width 151 height 22
click at [318, 285] on b "Maximum Boost" at bounding box center [316, 288] width 49 height 6
drag, startPoint x: 318, startPoint y: 285, endPoint x: 288, endPoint y: 288, distance: 30.7
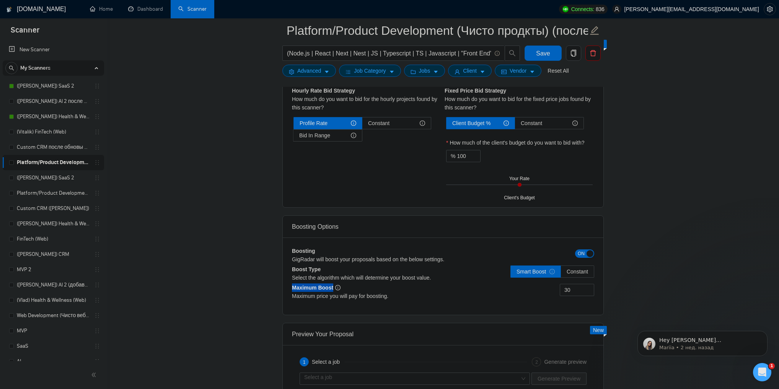
click at [288, 288] on div "Boosting GigRadar will boost your proposals based on the below settings. ON Boo…" at bounding box center [443, 276] width 321 height 77
click at [299, 286] on b "Maximum Boost" at bounding box center [316, 288] width 49 height 6
drag, startPoint x: 299, startPoint y: 286, endPoint x: 322, endPoint y: 286, distance: 22.6
click at [322, 286] on b "Maximum Boost" at bounding box center [316, 288] width 49 height 6
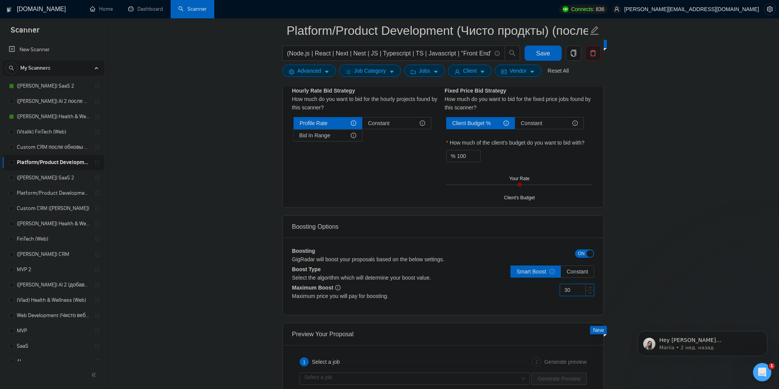
drag, startPoint x: 572, startPoint y: 290, endPoint x: 555, endPoint y: 290, distance: 17.6
click at [555, 290] on div "30" at bounding box center [518, 294] width 151 height 21
click at [574, 290] on input "30" at bounding box center [577, 289] width 34 height 11
click at [573, 290] on input "30" at bounding box center [577, 289] width 34 height 11
type input "60"
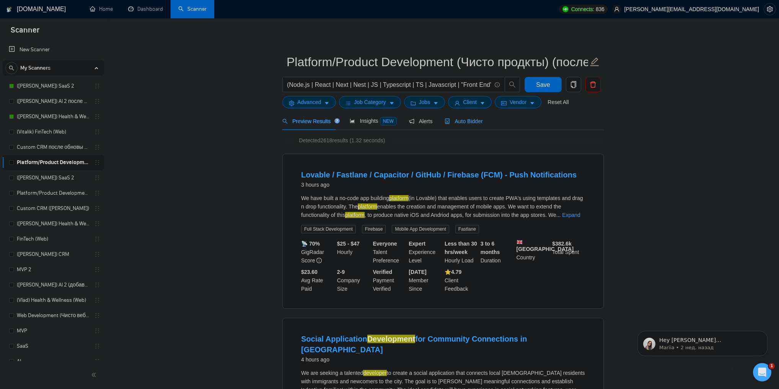
click at [464, 126] on div "Auto Bidder" at bounding box center [464, 121] width 38 height 18
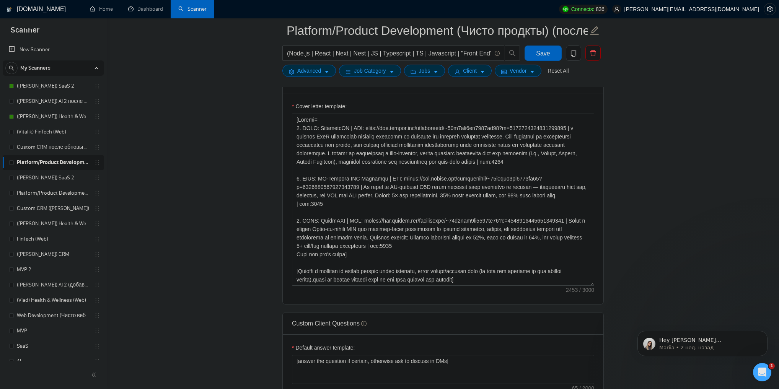
scroll to position [827, 0]
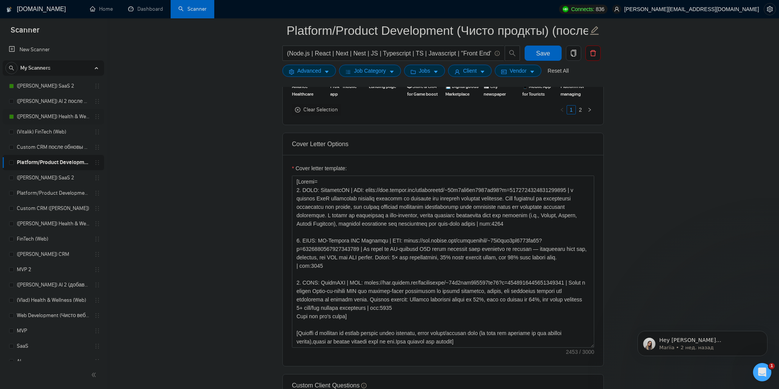
click at [62, 122] on link "([PERSON_NAME]) Health & Wellness (Web) после обновы профиля" at bounding box center [53, 116] width 73 height 15
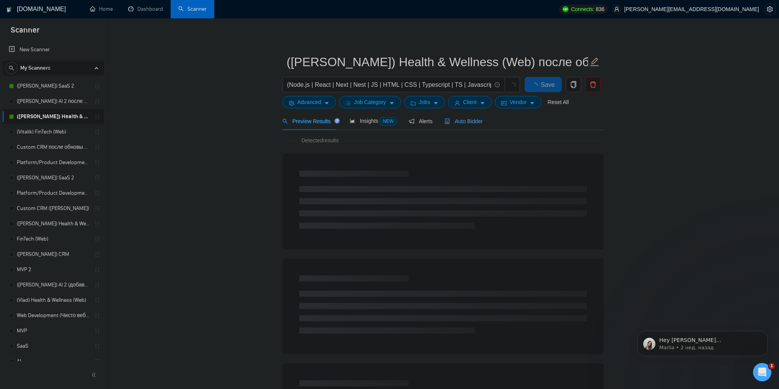
click at [476, 124] on span "Auto Bidder" at bounding box center [464, 121] width 38 height 6
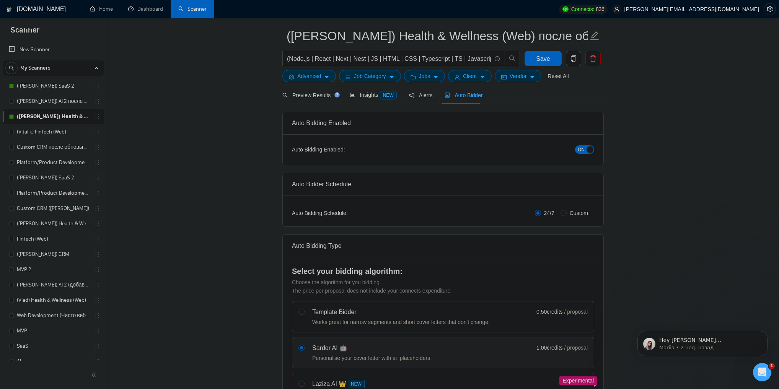
scroll to position [31, 0]
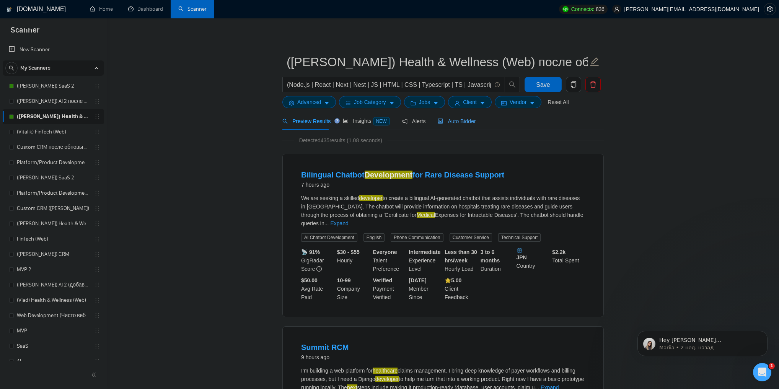
click at [459, 119] on span "Auto Bidder" at bounding box center [457, 121] width 38 height 6
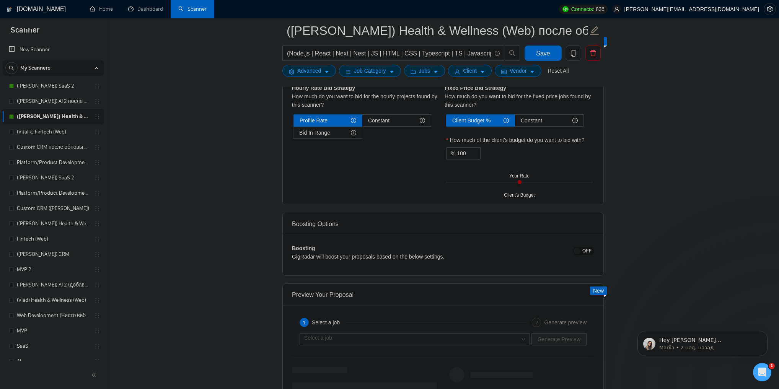
scroll to position [1316, 0]
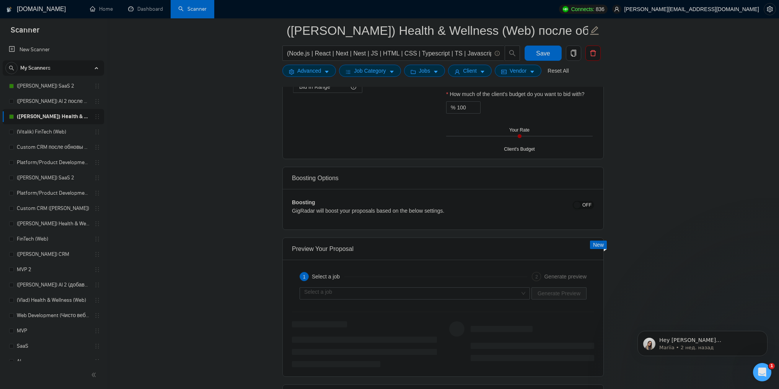
click at [587, 207] on span "OFF" at bounding box center [586, 205] width 9 height 8
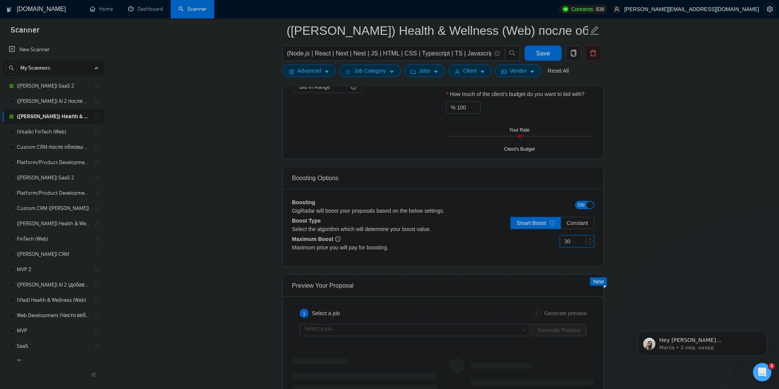
drag, startPoint x: 579, startPoint y: 236, endPoint x: 550, endPoint y: 233, distance: 30.0
click at [550, 233] on div "Boosting GigRadar will boost your proposals based on the below settings. ON Boo…" at bounding box center [443, 227] width 321 height 77
type input "60"
click at [521, 226] on label "Smart Boost" at bounding box center [536, 223] width 51 height 12
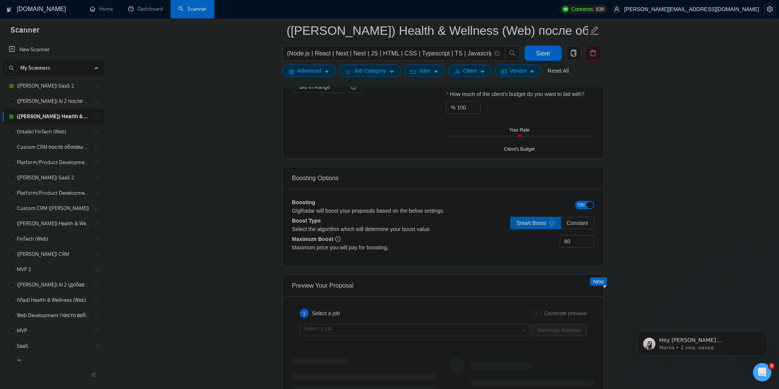
click at [511, 225] on input "Smart Boost" at bounding box center [511, 225] width 0 height 0
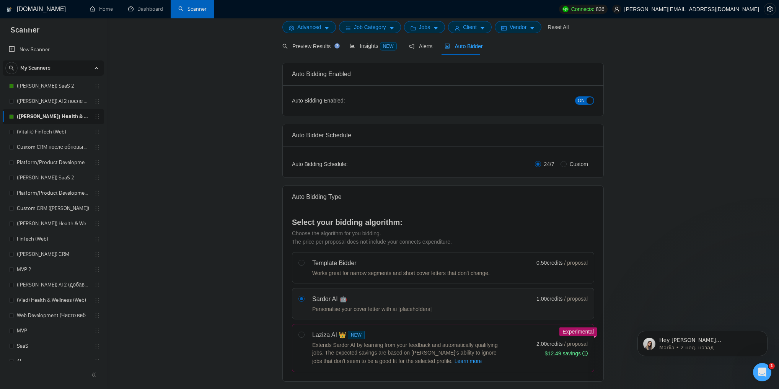
scroll to position [0, 0]
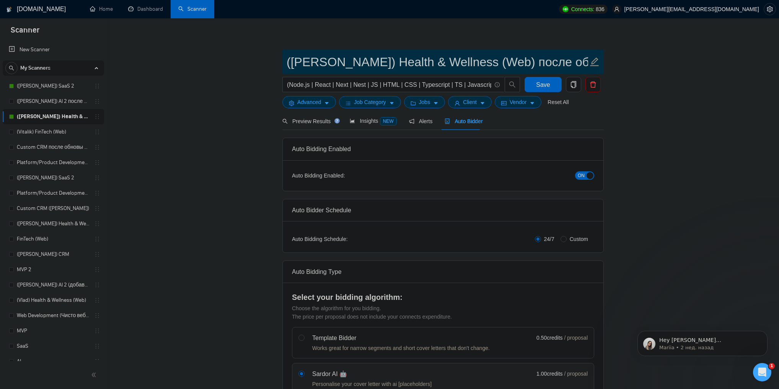
click at [321, 64] on input "([PERSON_NAME]) Health & Wellness (Web) после обновы профиля" at bounding box center [438, 61] width 302 height 19
drag, startPoint x: 462, startPoint y: 61, endPoint x: 681, endPoint y: 70, distance: 219.1
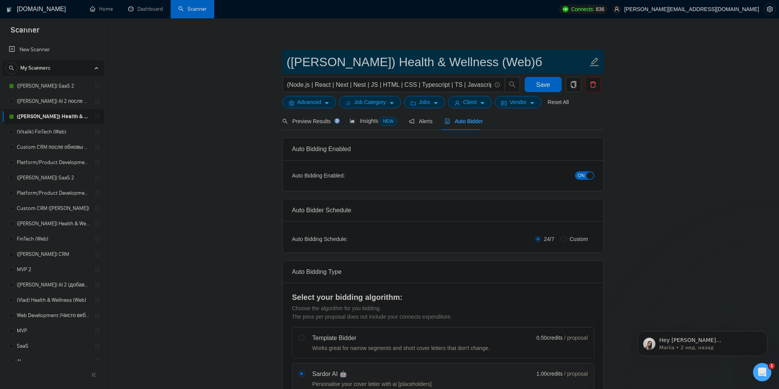
type input "([PERSON_NAME]) Health & Wellness (Web) после обновы профиля"
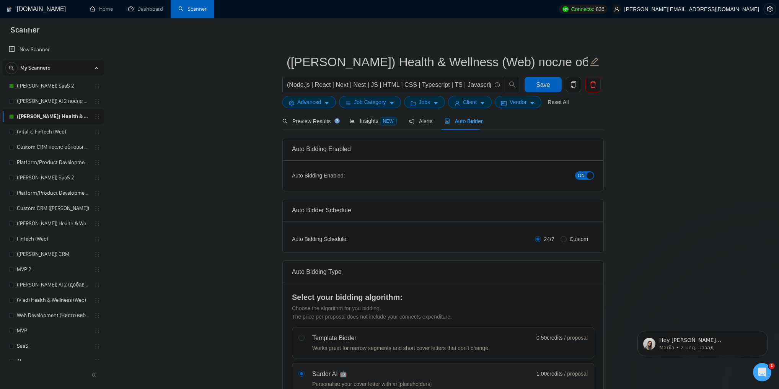
click at [557, 81] on button "Save" at bounding box center [543, 84] width 37 height 15
click at [49, 129] on link "(Vitalik) FinTech (Web)" at bounding box center [53, 131] width 73 height 15
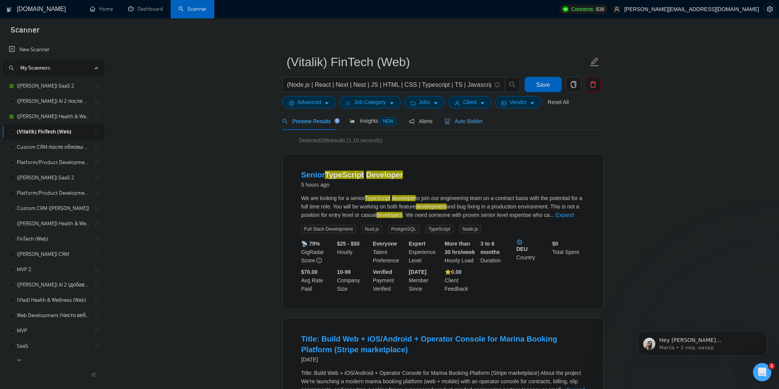
click at [460, 122] on span "Auto Bidder" at bounding box center [464, 121] width 38 height 6
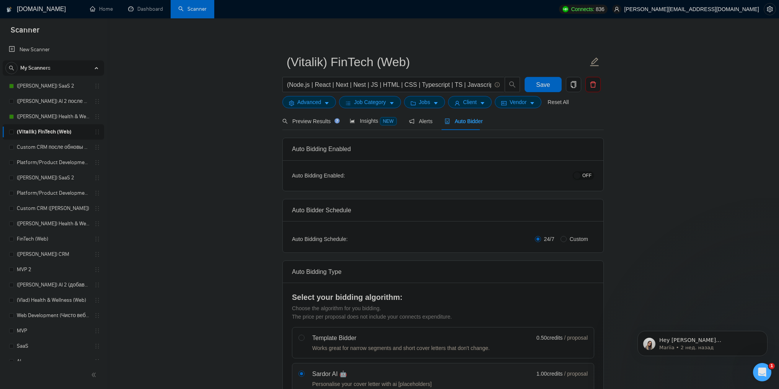
click at [591, 176] on span "OFF" at bounding box center [586, 175] width 9 height 8
click at [548, 80] on span "Save" at bounding box center [543, 85] width 14 height 10
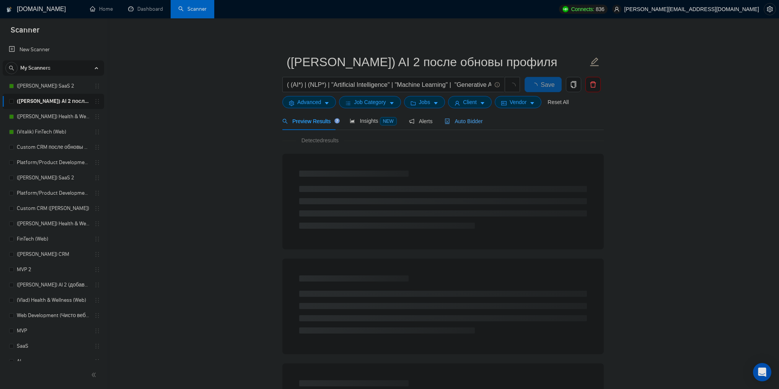
click at [459, 120] on span "Auto Bidder" at bounding box center [464, 121] width 38 height 6
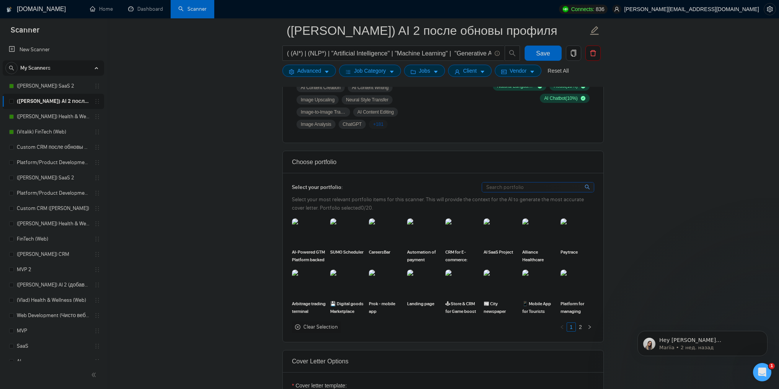
scroll to position [520, 0]
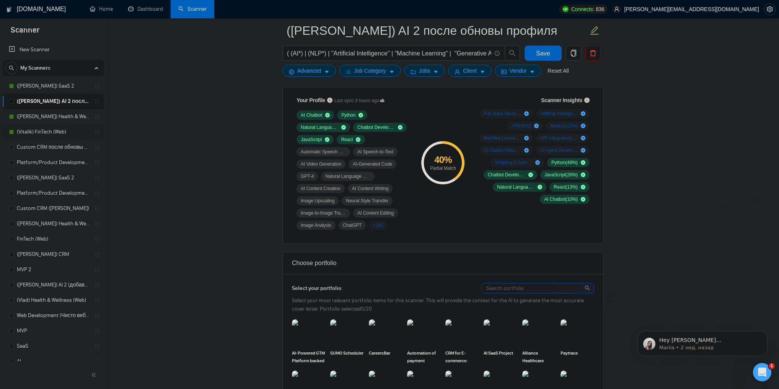
click at [60, 131] on link "(Vitalik) FinTech (Web)" at bounding box center [53, 131] width 73 height 15
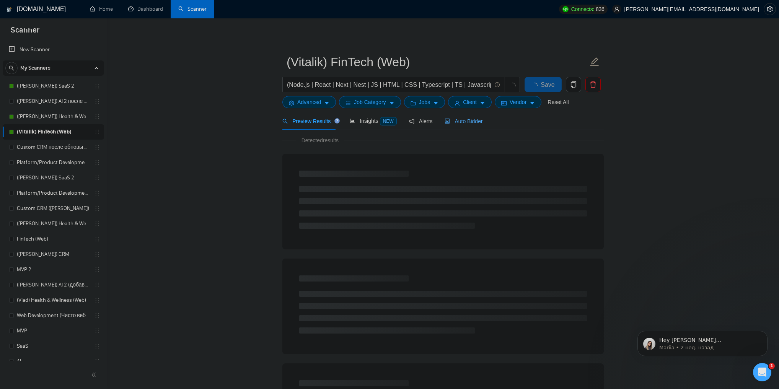
click at [457, 122] on span "Auto Bidder" at bounding box center [464, 121] width 38 height 6
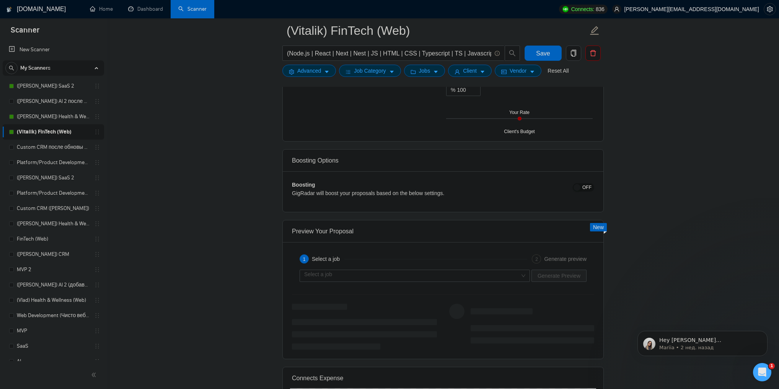
scroll to position [1347, 0]
click at [52, 115] on link "([PERSON_NAME]) Health & Wellness (Web) после обновы профиля" at bounding box center [53, 116] width 73 height 15
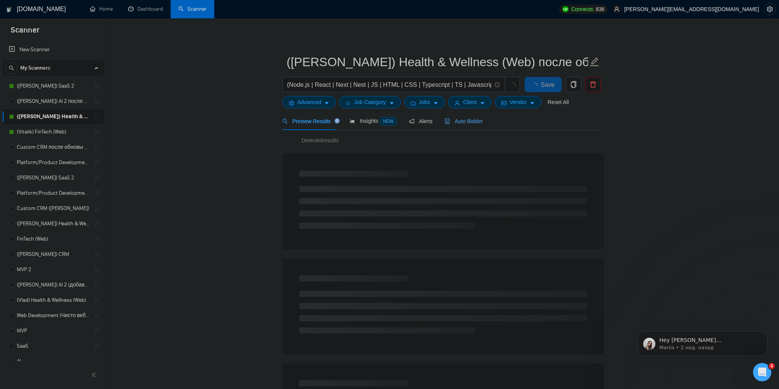
click at [470, 120] on span "Auto Bidder" at bounding box center [464, 121] width 38 height 6
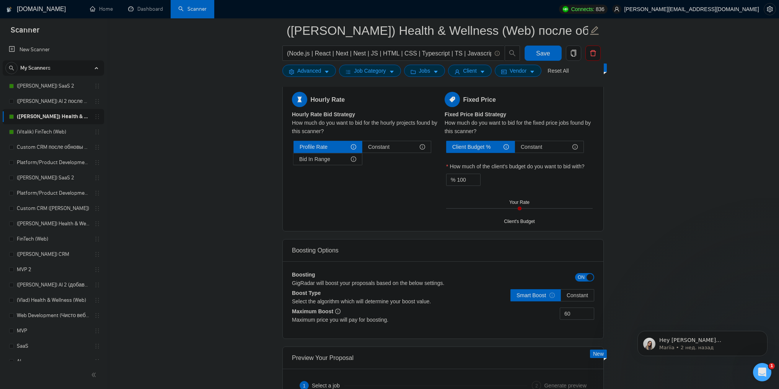
scroll to position [1286, 0]
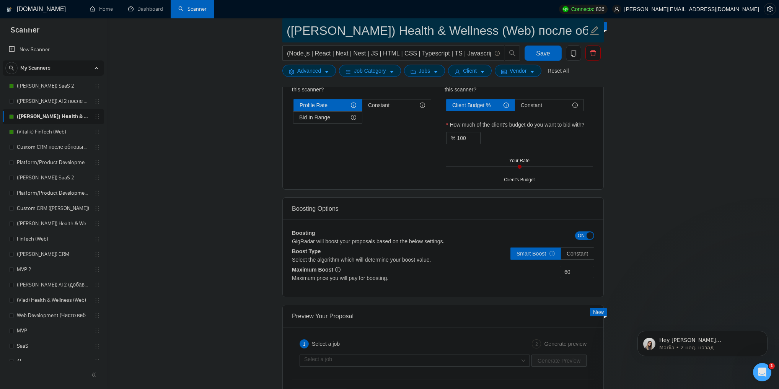
click at [297, 30] on input "([PERSON_NAME]) Health & Wellness (Web) после обновы профиля" at bounding box center [438, 30] width 302 height 19
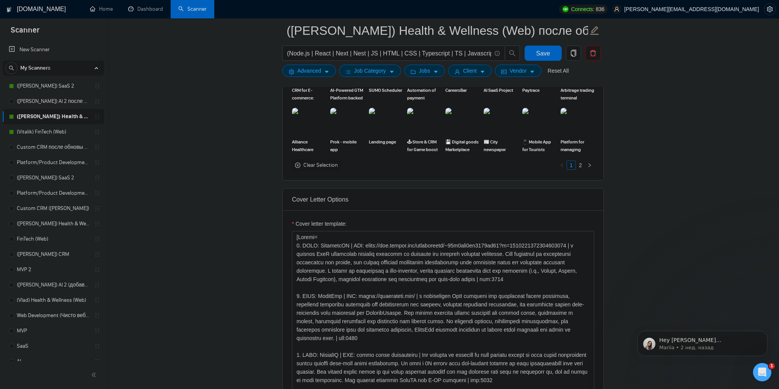
scroll to position [735, 0]
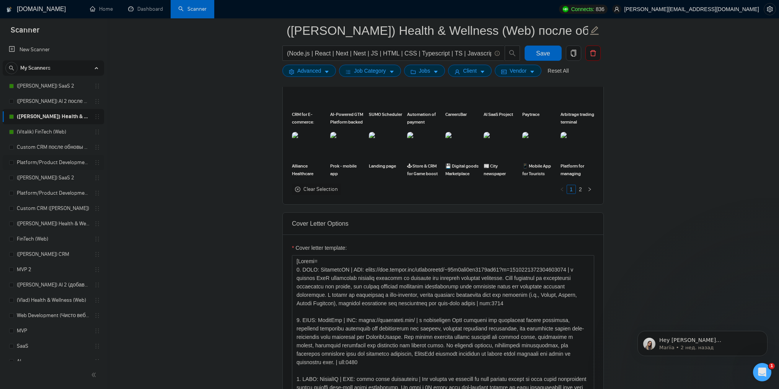
click at [54, 159] on link "Platform/Product Development (Чисто продкты) (после обновы профилей)" at bounding box center [53, 162] width 73 height 15
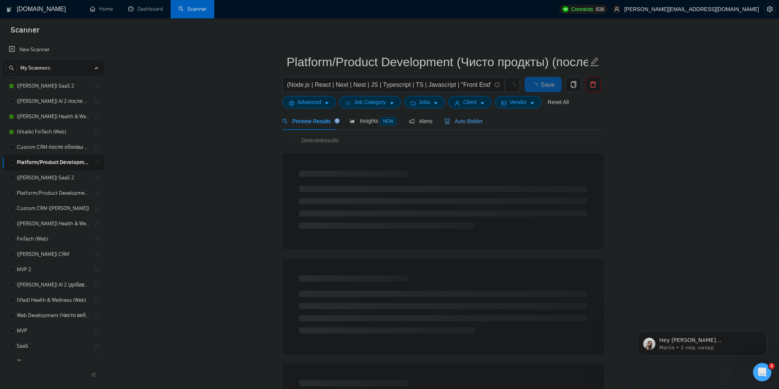
click at [454, 119] on span "Auto Bidder" at bounding box center [464, 121] width 38 height 6
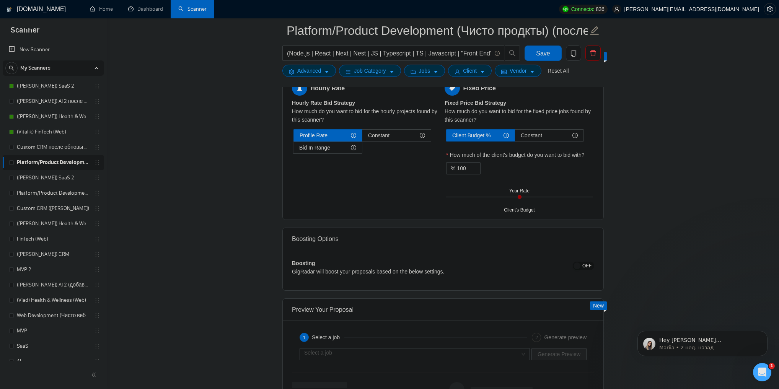
scroll to position [1316, 0]
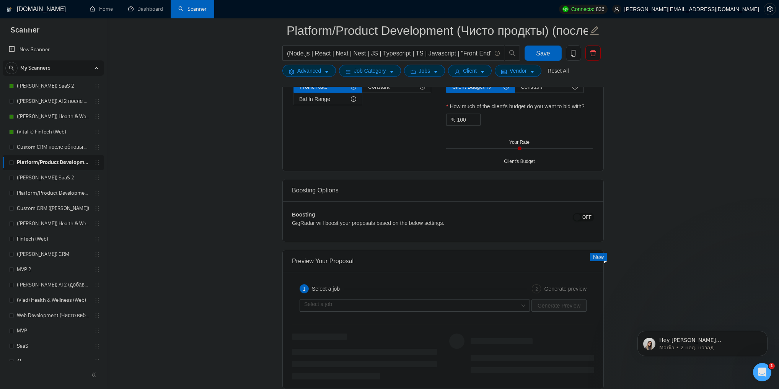
click at [588, 216] on span "OFF" at bounding box center [586, 217] width 9 height 8
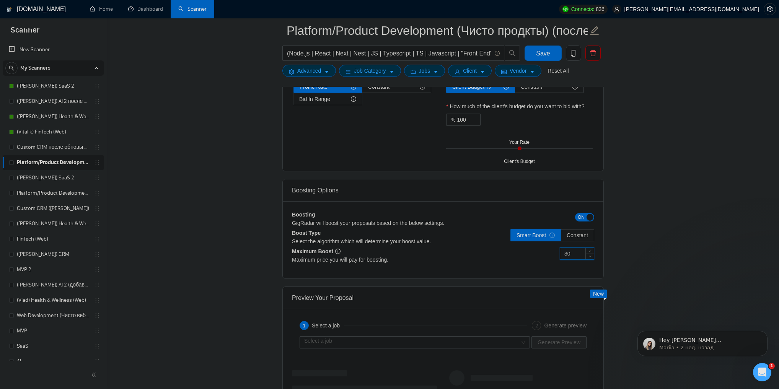
drag, startPoint x: 580, startPoint y: 250, endPoint x: 548, endPoint y: 250, distance: 31.4
click at [548, 250] on div "30" at bounding box center [518, 258] width 151 height 21
type input "60"
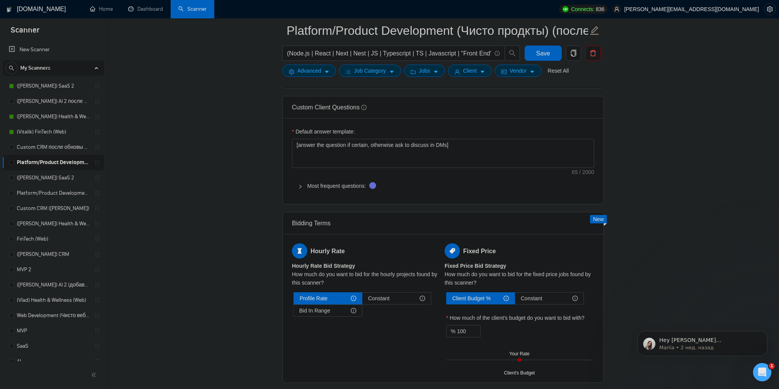
scroll to position [1102, 0]
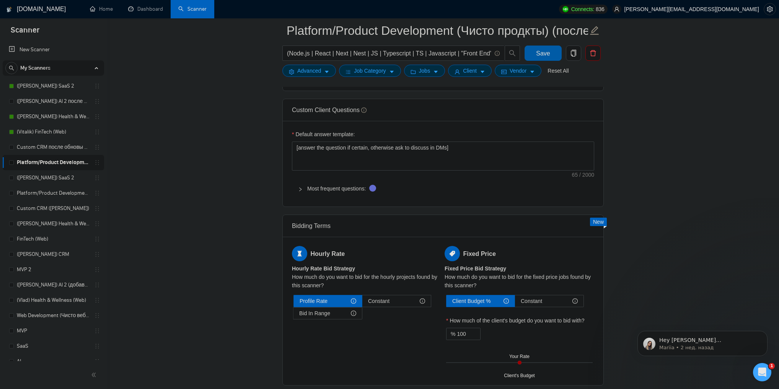
click at [543, 52] on span "Save" at bounding box center [543, 54] width 14 height 10
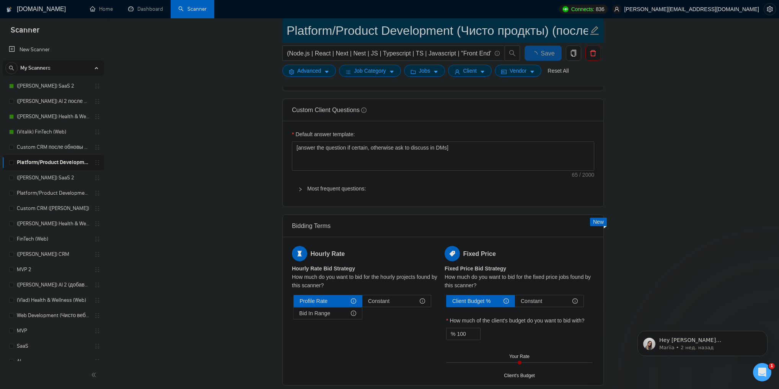
click at [320, 26] on input "Platform/Product Development (Чисто продкты) (после обновы профилей)" at bounding box center [438, 30] width 302 height 19
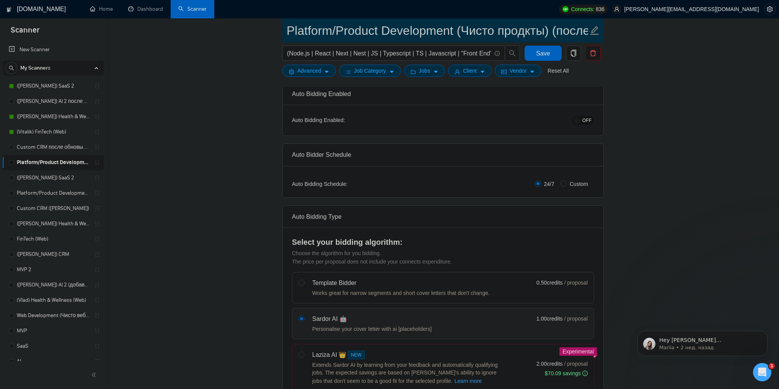
scroll to position [0, 0]
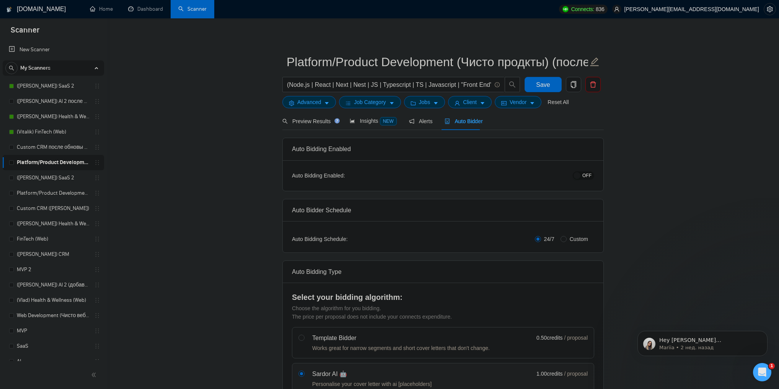
click at [583, 173] on span "OFF" at bounding box center [586, 175] width 9 height 8
click at [545, 85] on span "Save" at bounding box center [543, 85] width 14 height 10
click at [38, 106] on link "([PERSON_NAME]) AI 2 после обновы профиля" at bounding box center [53, 101] width 73 height 15
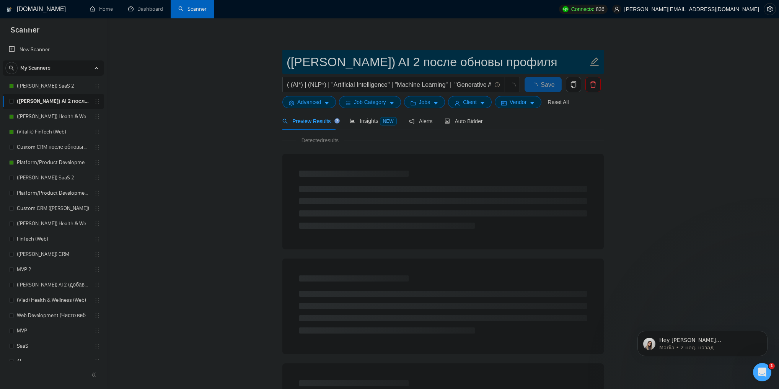
click at [367, 64] on input "([PERSON_NAME]) AI 2 после обновы профиля" at bounding box center [438, 61] width 302 height 19
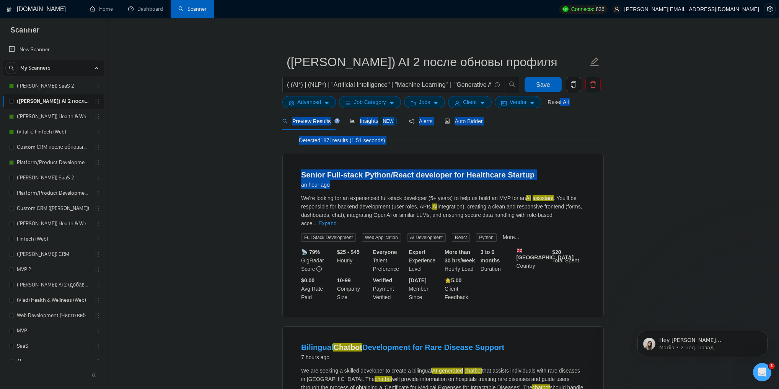
drag, startPoint x: 555, startPoint y: 103, endPoint x: 658, endPoint y: 177, distance: 127.5
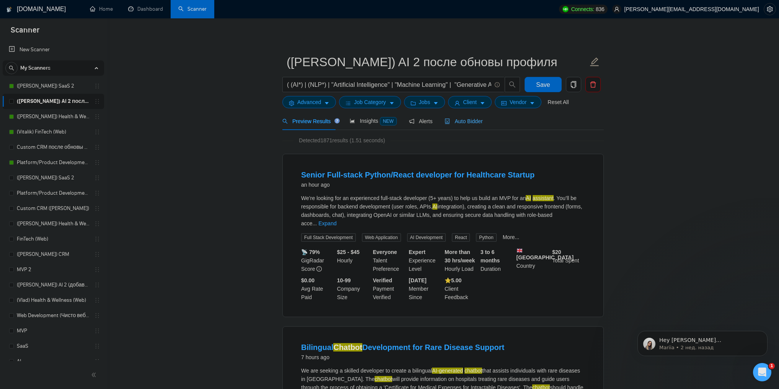
click at [464, 128] on div "Auto Bidder" at bounding box center [464, 121] width 38 height 18
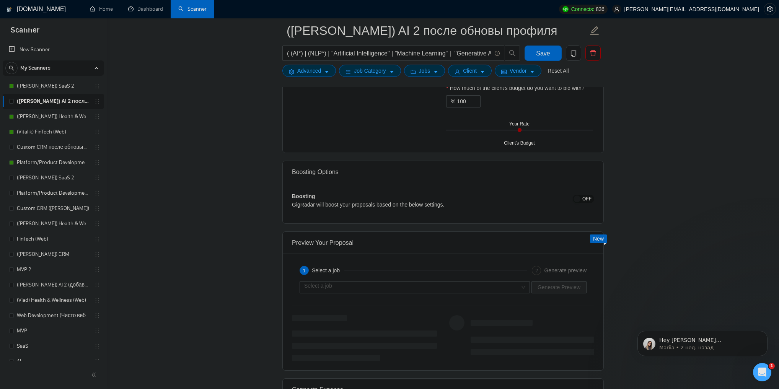
scroll to position [1347, 0]
click at [587, 201] on span "OFF" at bounding box center [586, 199] width 9 height 8
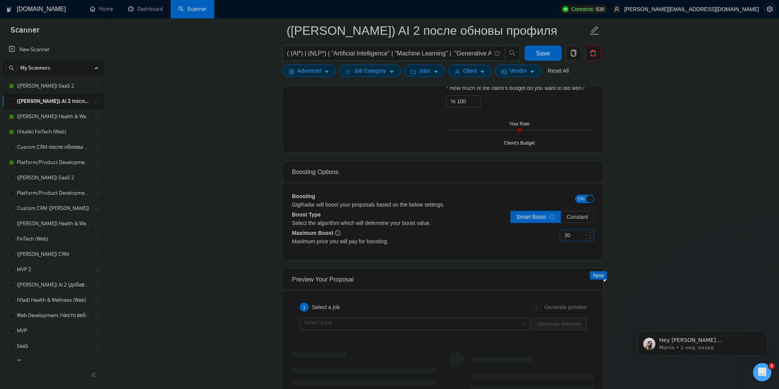
click at [579, 234] on input "30" at bounding box center [577, 235] width 34 height 11
type input "60"
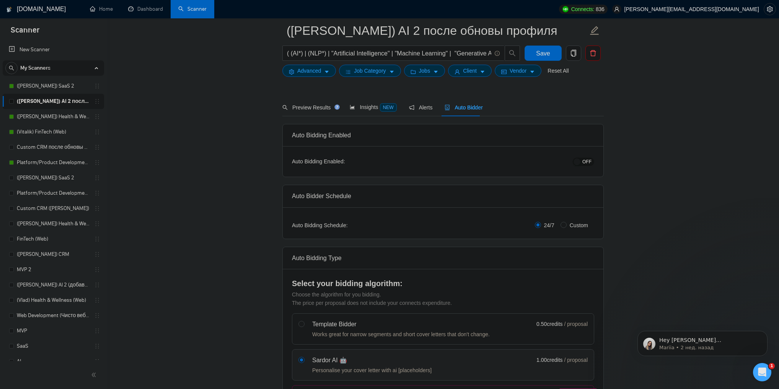
scroll to position [0, 0]
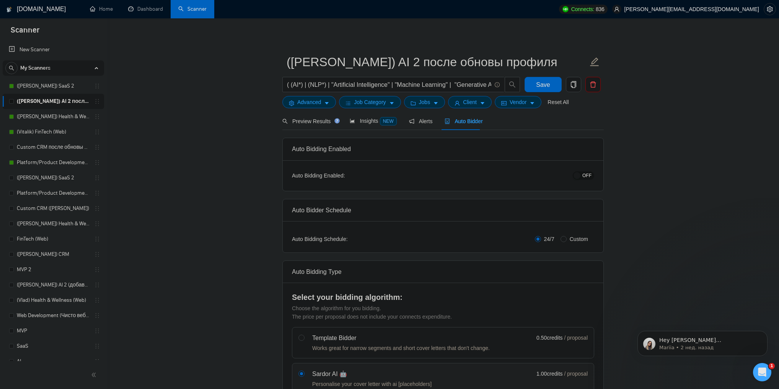
click at [589, 176] on span "OFF" at bounding box center [586, 175] width 9 height 8
click at [545, 85] on span "Save" at bounding box center [543, 85] width 14 height 10
click at [49, 145] on link "Custom CRM после обновы профилей" at bounding box center [53, 147] width 73 height 15
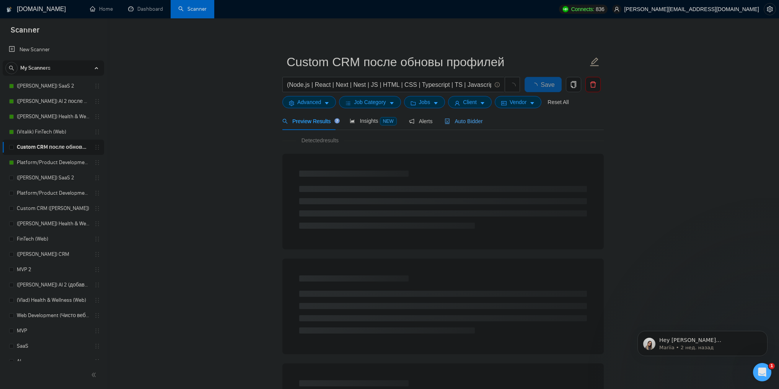
click at [474, 122] on span "Auto Bidder" at bounding box center [464, 121] width 38 height 6
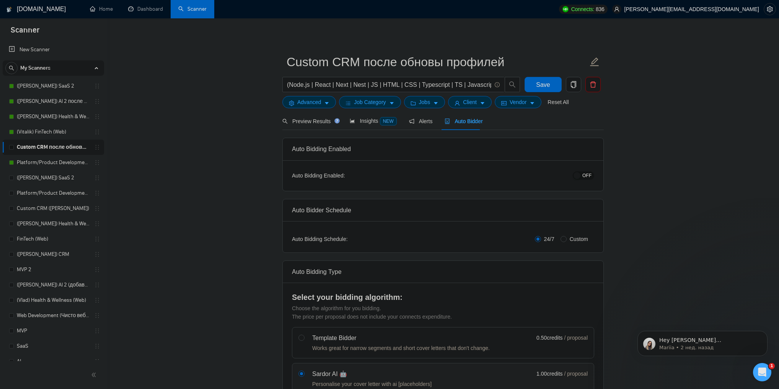
click at [589, 173] on span "OFF" at bounding box center [586, 175] width 9 height 8
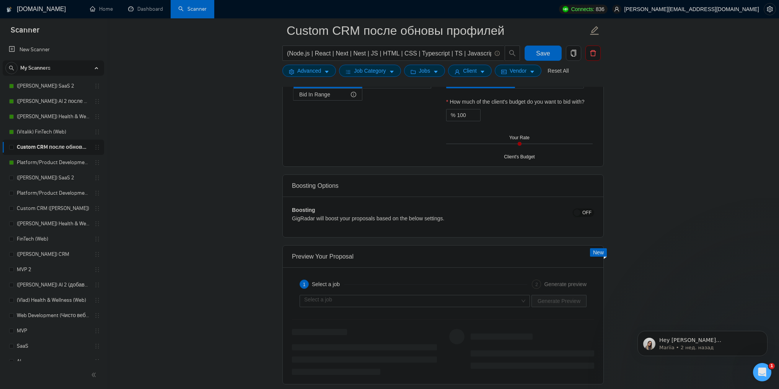
scroll to position [1316, 0]
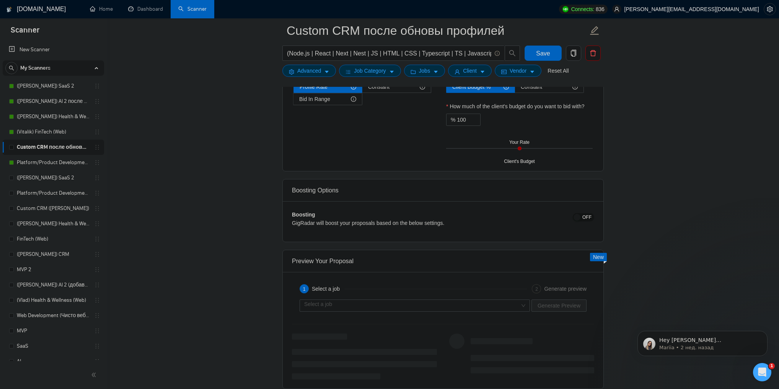
click at [584, 213] on span "OFF" at bounding box center [586, 217] width 9 height 8
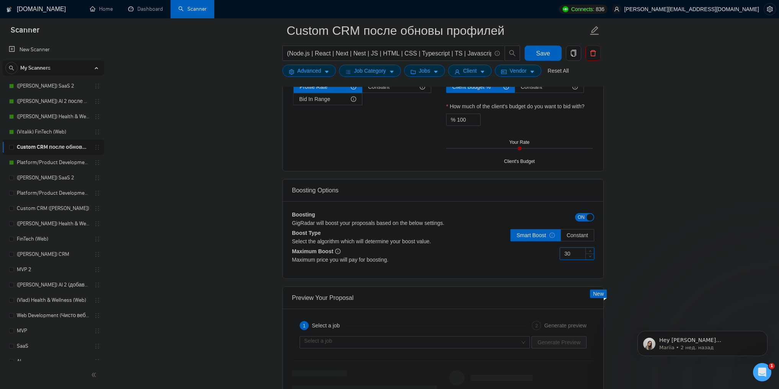
click at [574, 248] on input "30" at bounding box center [577, 253] width 34 height 11
type input "60"
click at [546, 53] on span "Save" at bounding box center [543, 54] width 14 height 10
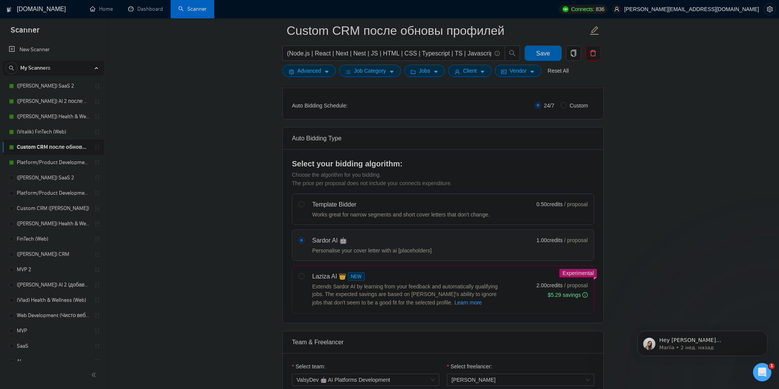
scroll to position [0, 0]
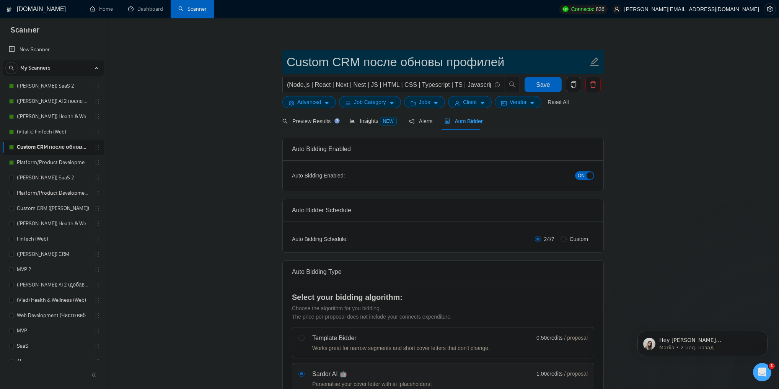
click at [487, 63] on input "Custom CRM после обновы профилей" at bounding box center [438, 61] width 302 height 19
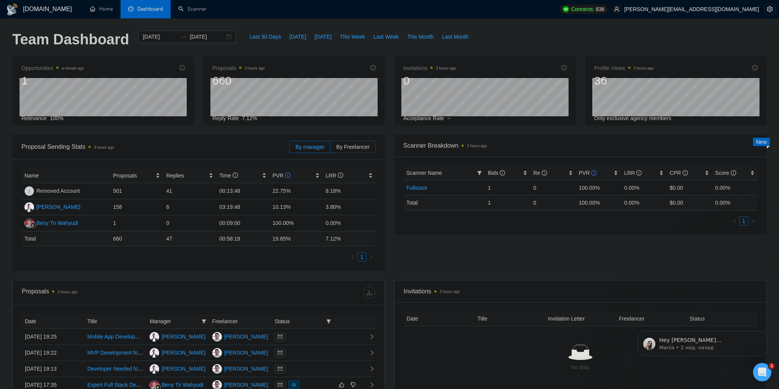
click at [469, 262] on div "Proposal Sending Stats 3 hours ago By manager By Freelancer Name Proposals Repl…" at bounding box center [390, 207] width 764 height 145
click at [223, 38] on div "[DATE] [DATE]" at bounding box center [187, 37] width 98 height 12
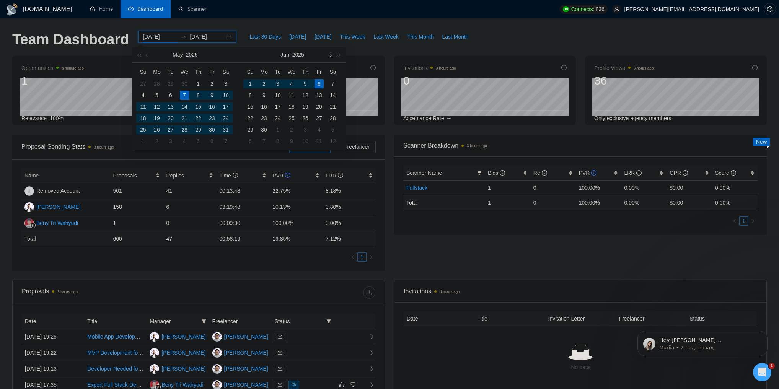
click at [333, 55] on button "button" at bounding box center [330, 54] width 8 height 15
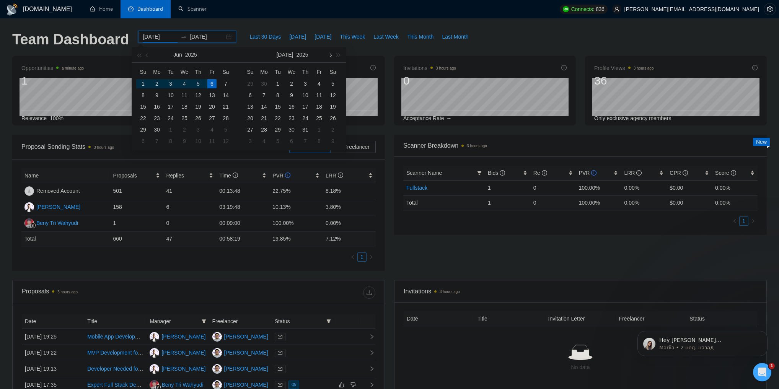
click at [333, 55] on button "button" at bounding box center [330, 54] width 8 height 15
click at [147, 55] on span "button" at bounding box center [148, 55] width 4 height 4
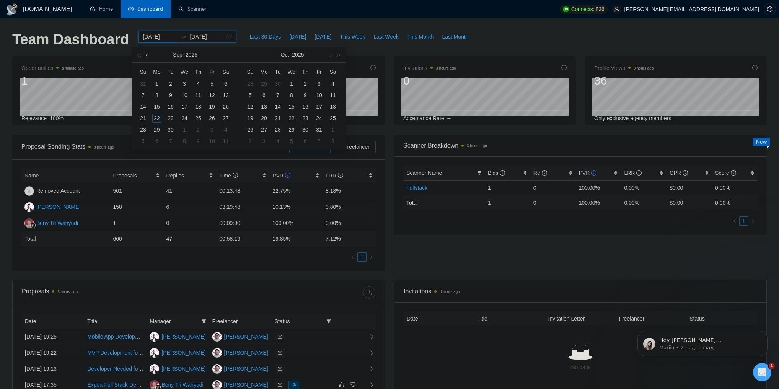
click at [147, 55] on span "button" at bounding box center [148, 55] width 4 height 4
type input "2025-09-01"
click at [265, 81] on div "1" at bounding box center [263, 83] width 9 height 9
click at [329, 54] on span "button" at bounding box center [330, 55] width 4 height 4
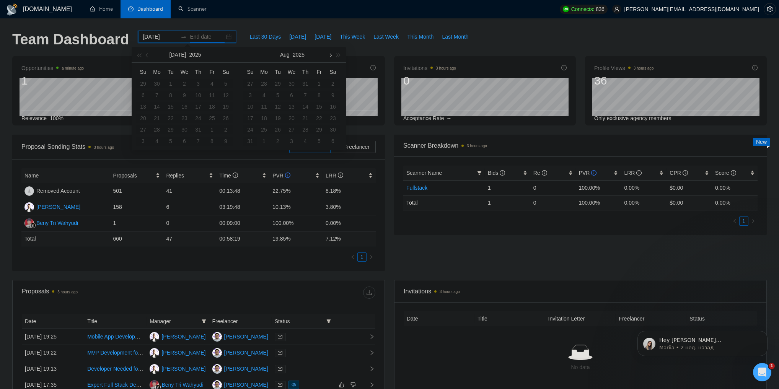
click at [329, 54] on span "button" at bounding box center [330, 55] width 4 height 4
type input "2025-09-22"
click at [266, 115] on div "22" at bounding box center [263, 118] width 9 height 9
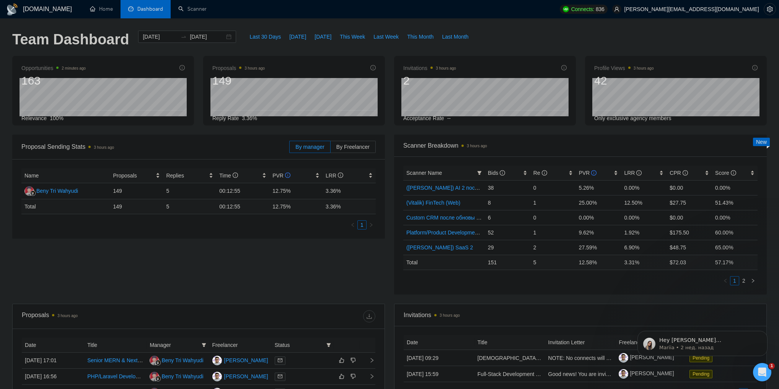
click at [392, 232] on div "Scanner Breakdown 3 hours ago Scanner Name Bids Re PVR LRR CPR Score (Vlad) AI …" at bounding box center [581, 215] width 382 height 160
click at [744, 282] on link "2" at bounding box center [744, 281] width 8 height 8
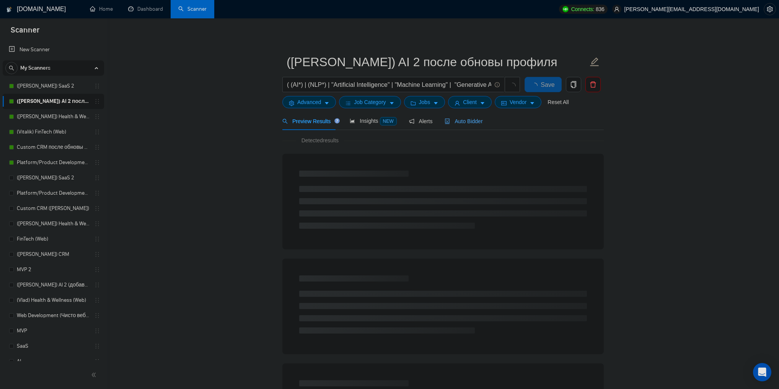
click at [462, 122] on span "Auto Bidder" at bounding box center [464, 121] width 38 height 6
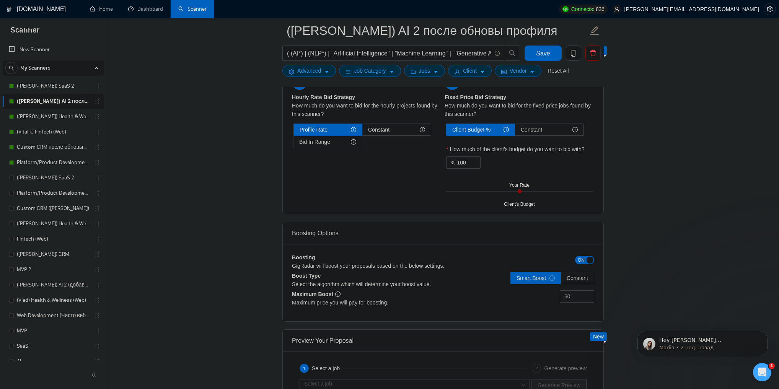
scroll to position [1286, 0]
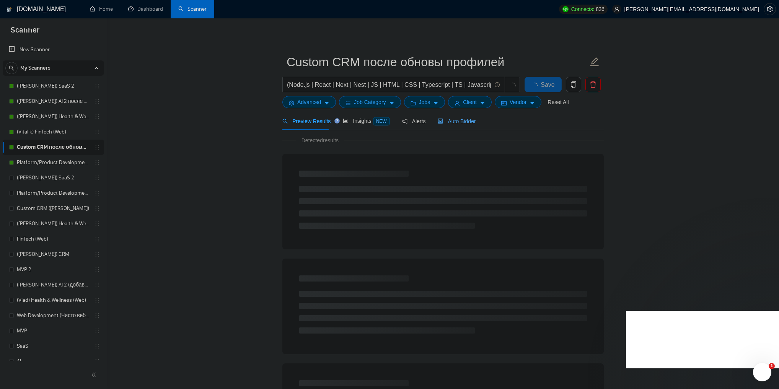
click at [460, 123] on span "Auto Bidder" at bounding box center [457, 121] width 38 height 6
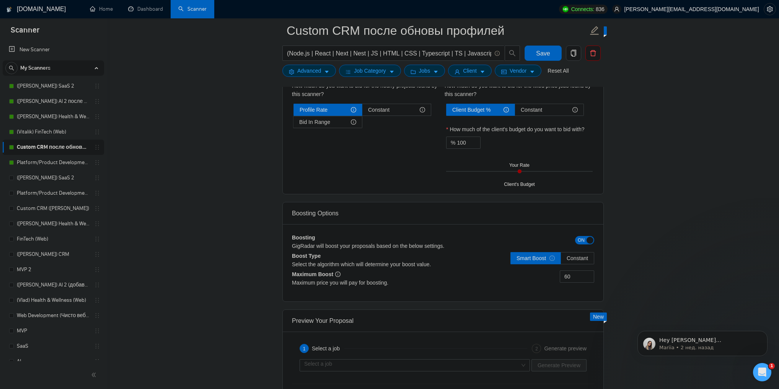
scroll to position [1316, 0]
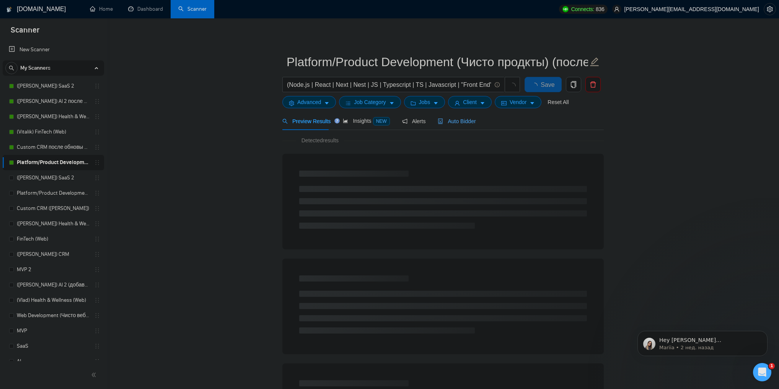
click at [457, 124] on span "Auto Bidder" at bounding box center [457, 121] width 38 height 6
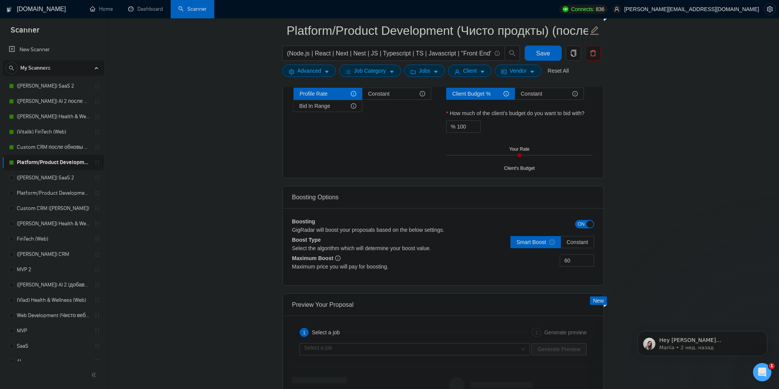
scroll to position [1347, 0]
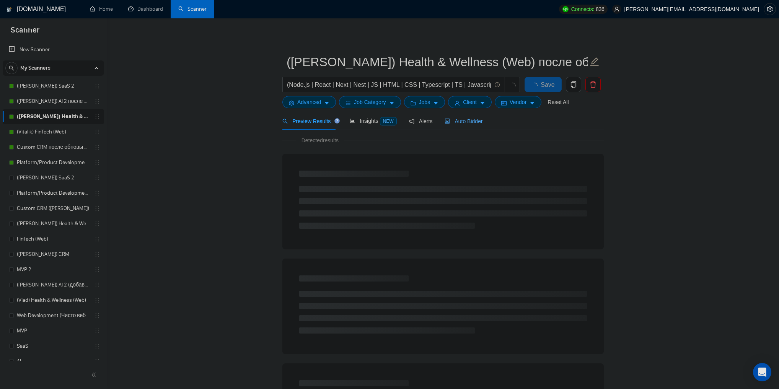
drag, startPoint x: 470, startPoint y: 121, endPoint x: 246, endPoint y: 189, distance: 233.5
click at [470, 121] on span "Auto Bidder" at bounding box center [464, 121] width 38 height 6
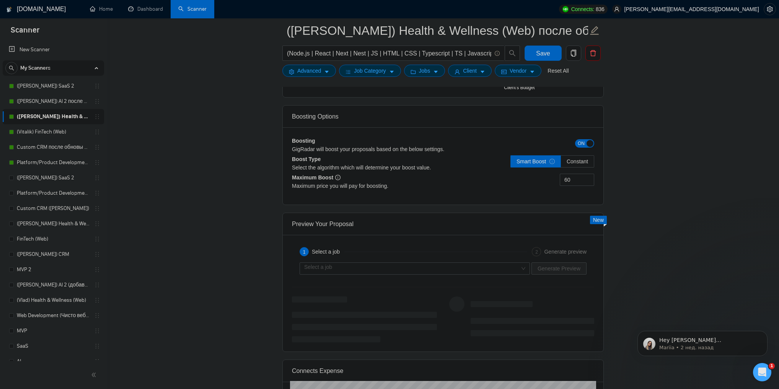
scroll to position [1378, 0]
